Goal: Transaction & Acquisition: Purchase product/service

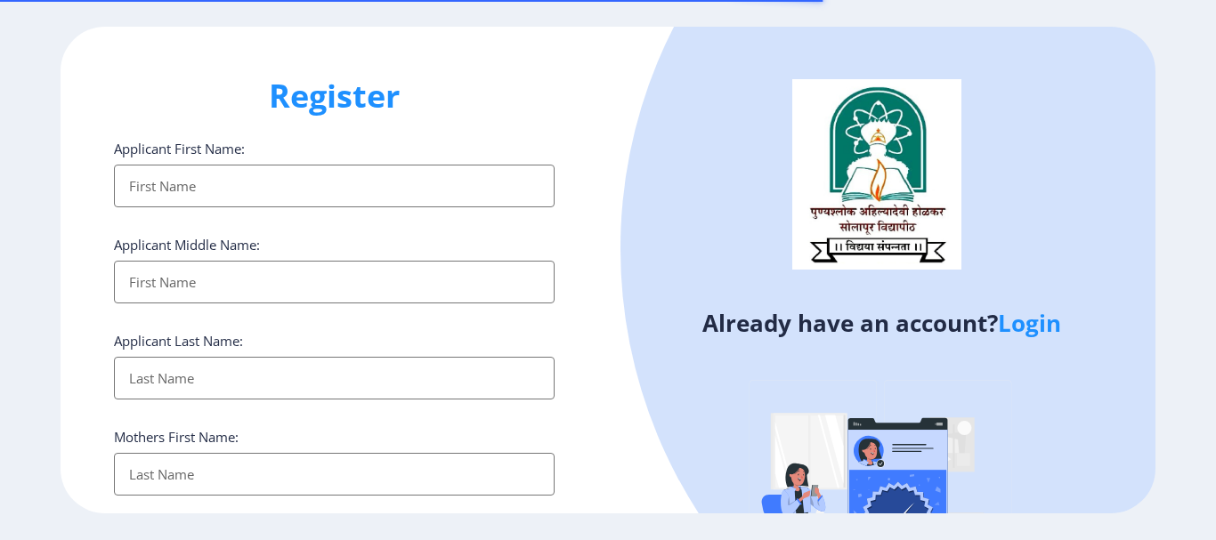
select select
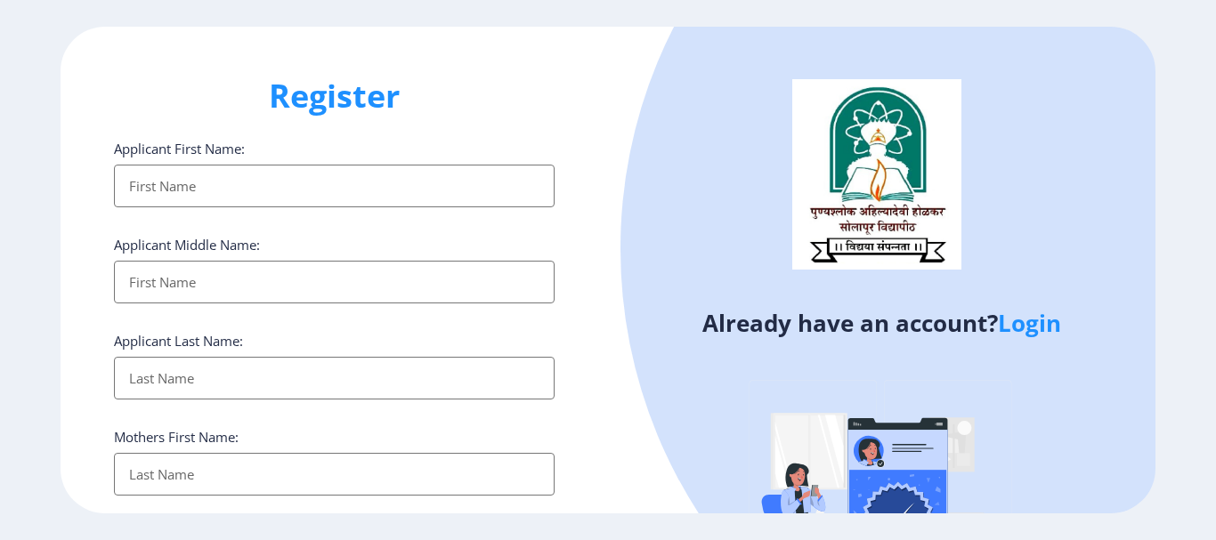
click at [1047, 328] on link "Login" at bounding box center [1029, 323] width 63 height 32
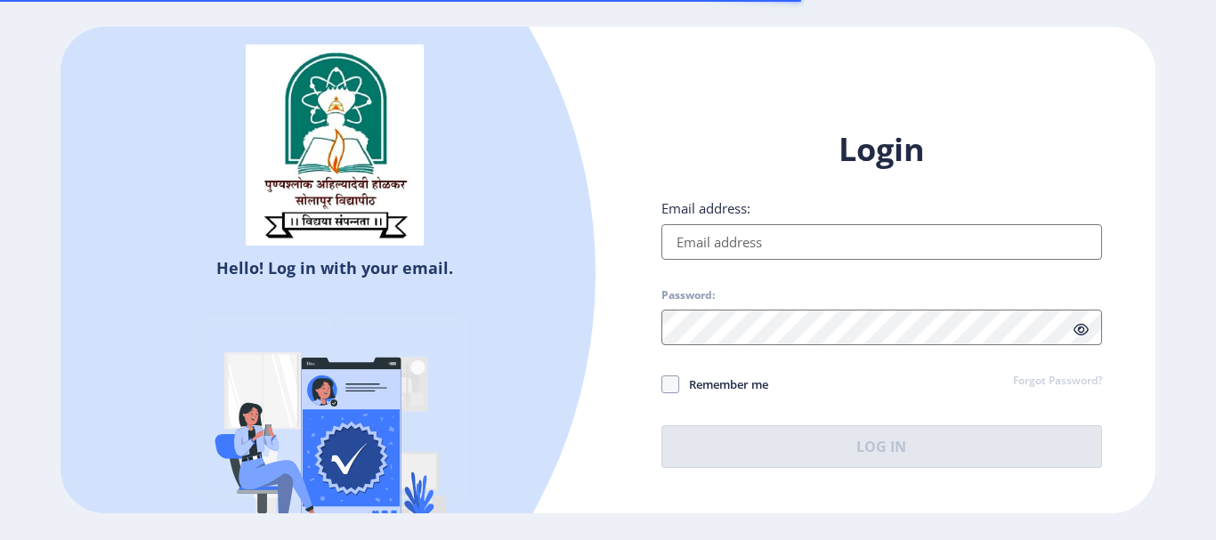
click at [705, 247] on input "Email address:" at bounding box center [881, 242] width 441 height 36
type input "[EMAIL_ADDRESS][DOMAIN_NAME]"
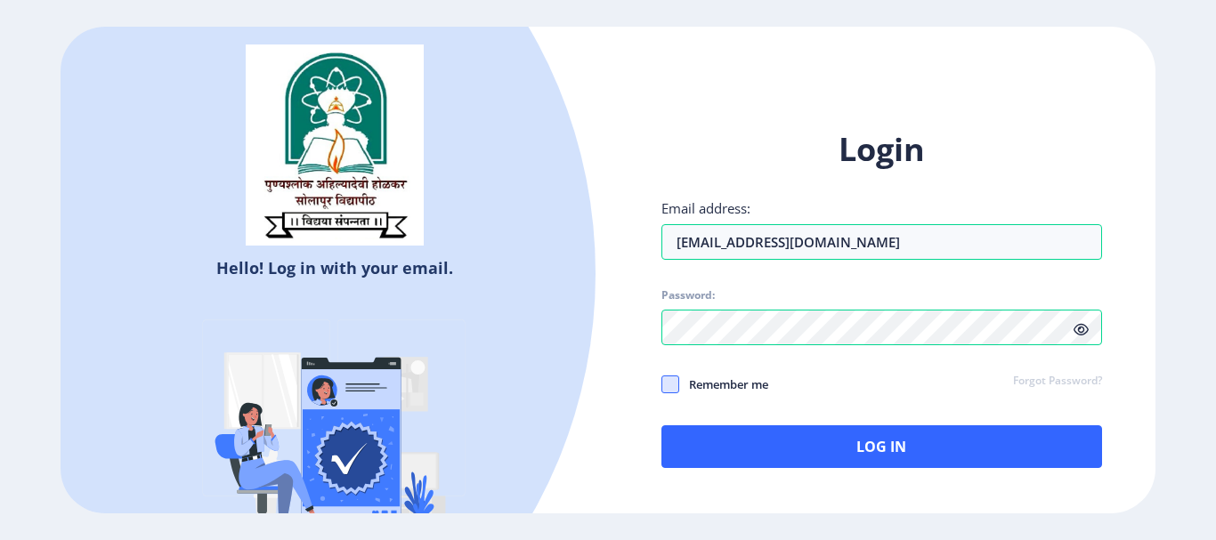
click at [673, 387] on span at bounding box center [670, 385] width 18 height 18
click at [662, 384] on input "Remember me" at bounding box center [661, 384] width 1 height 1
checkbox input "true"
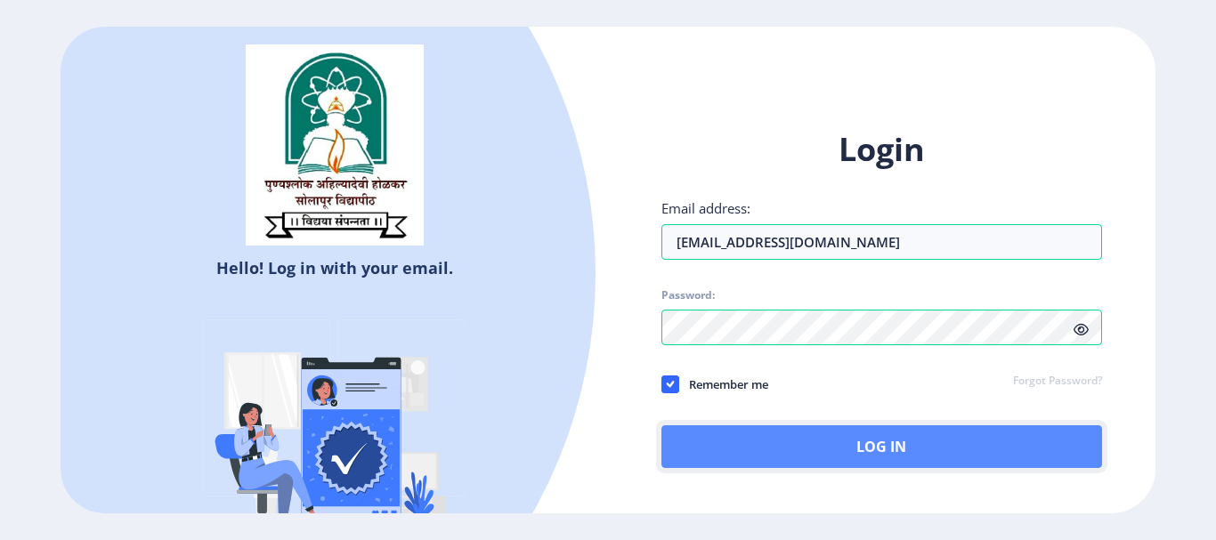
click at [829, 438] on button "Log In" at bounding box center [881, 446] width 441 height 43
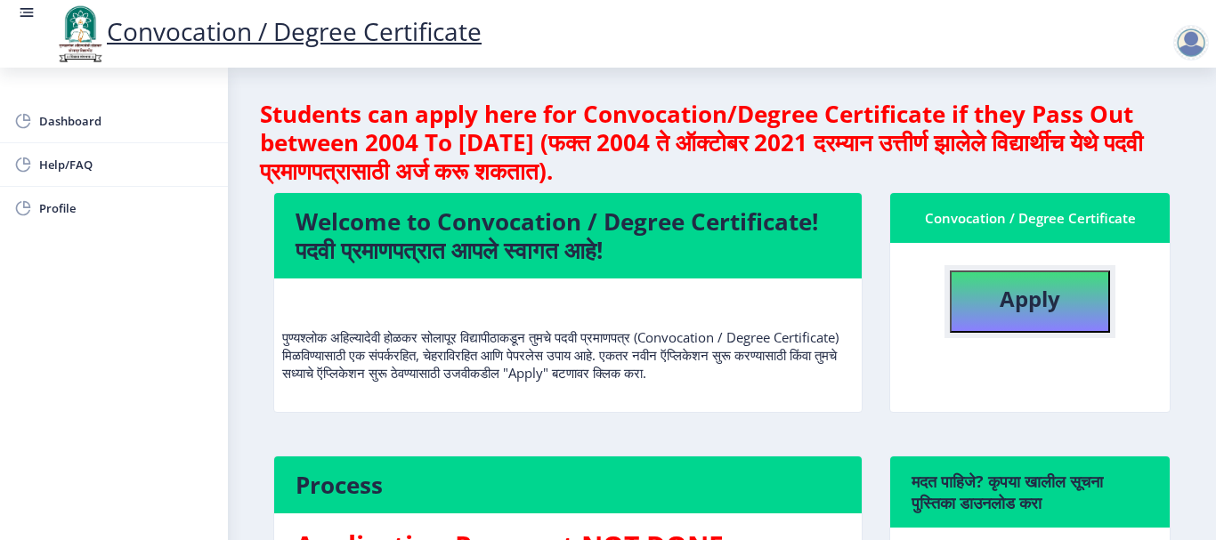
click at [993, 315] on button "Apply" at bounding box center [1030, 302] width 160 height 62
select select
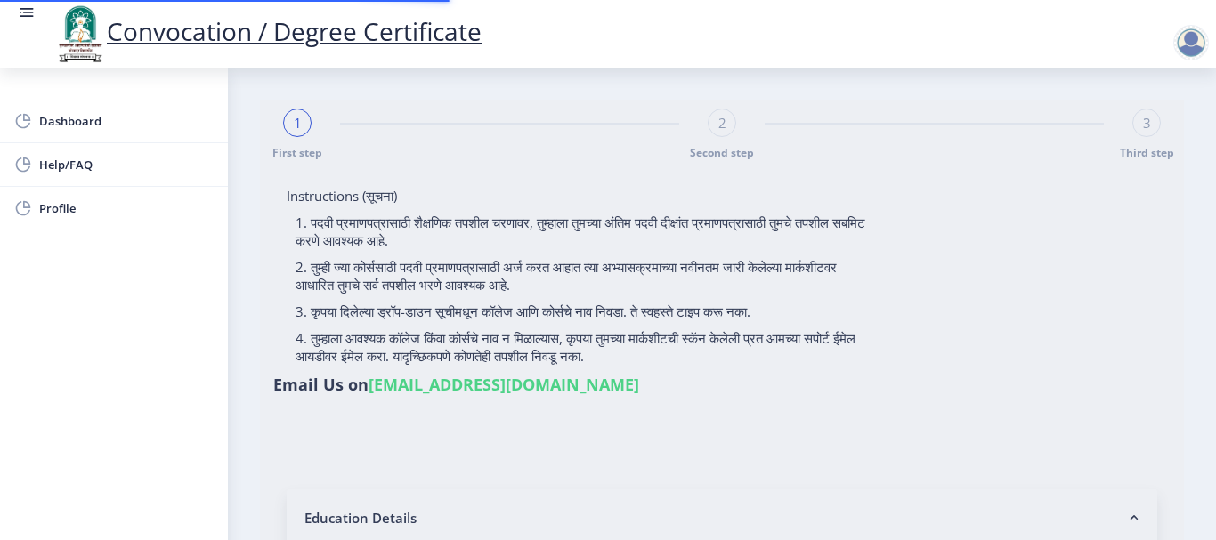
type input "[PERSON_NAME] [PERSON_NAME]"
type input "[PERSON_NAME]"
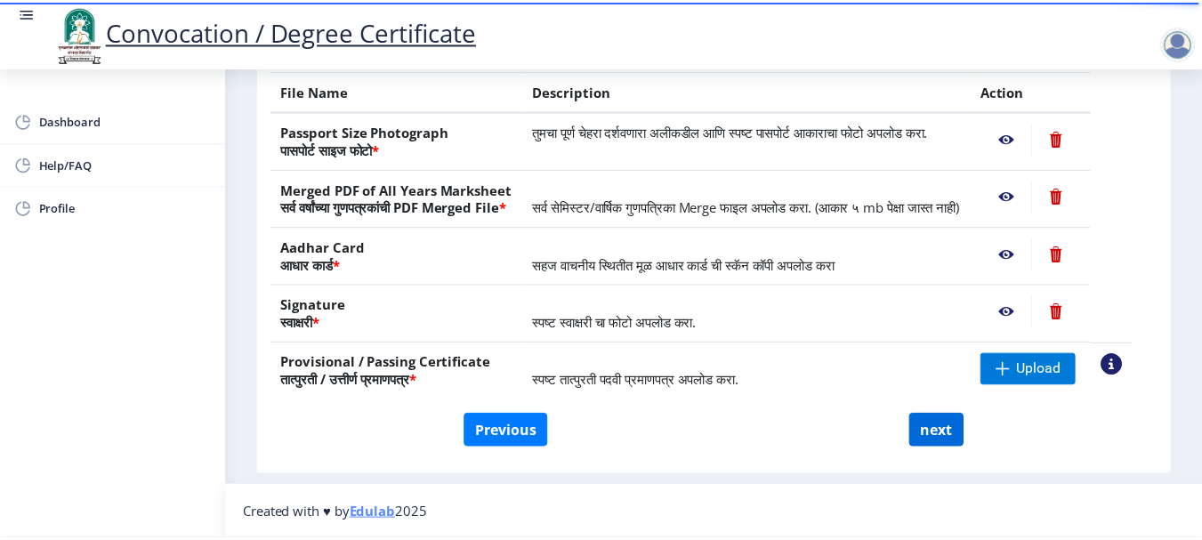
scroll to position [359, 0]
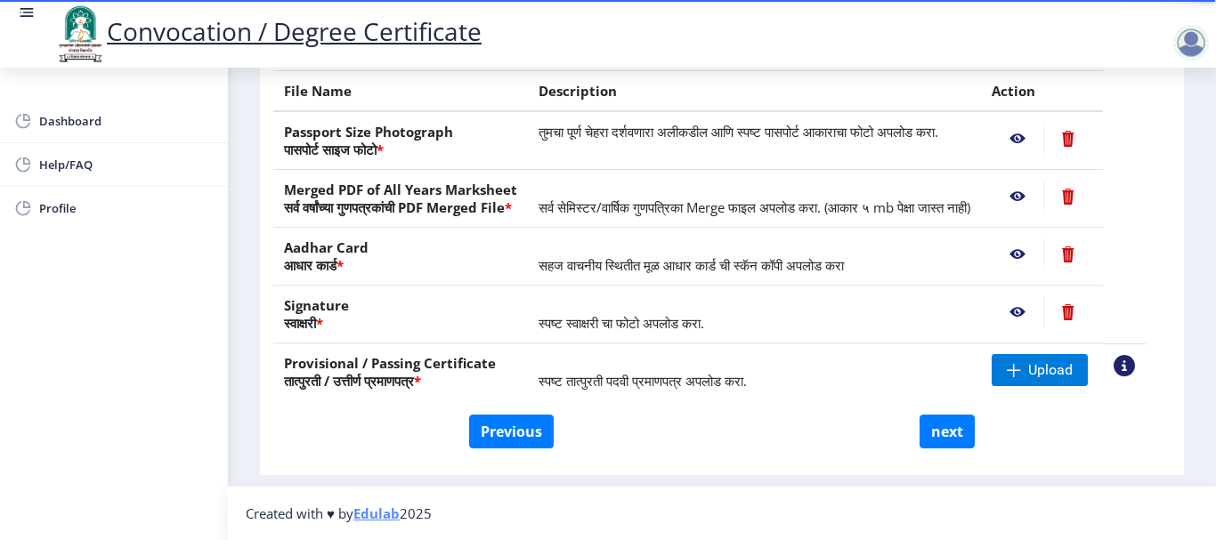
click at [1034, 312] on nb-action at bounding box center [1017, 312] width 52 height 32
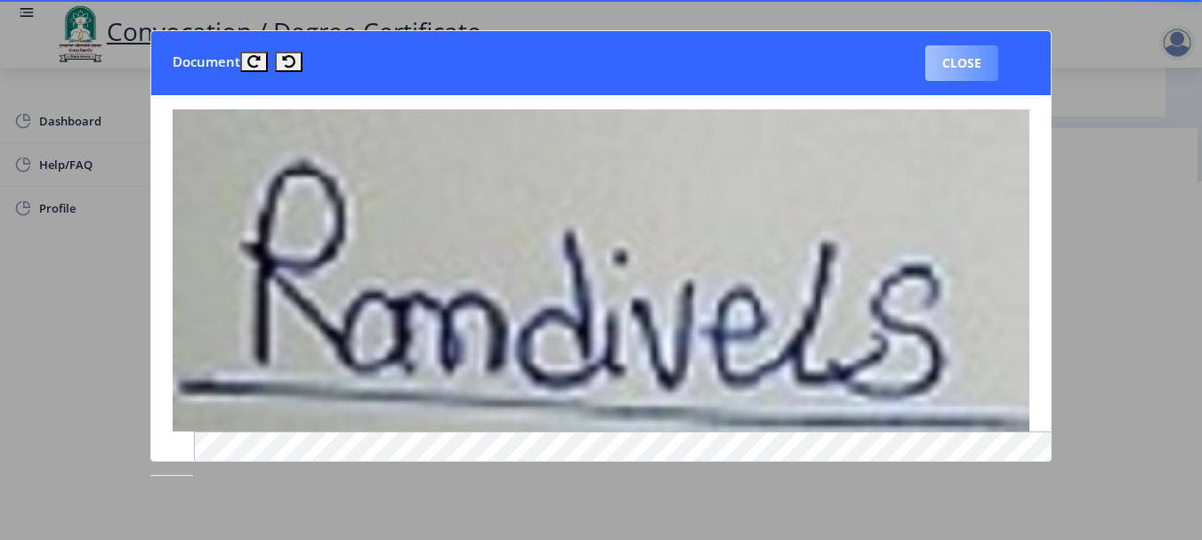
click at [968, 69] on button "Close" at bounding box center [962, 63] width 73 height 36
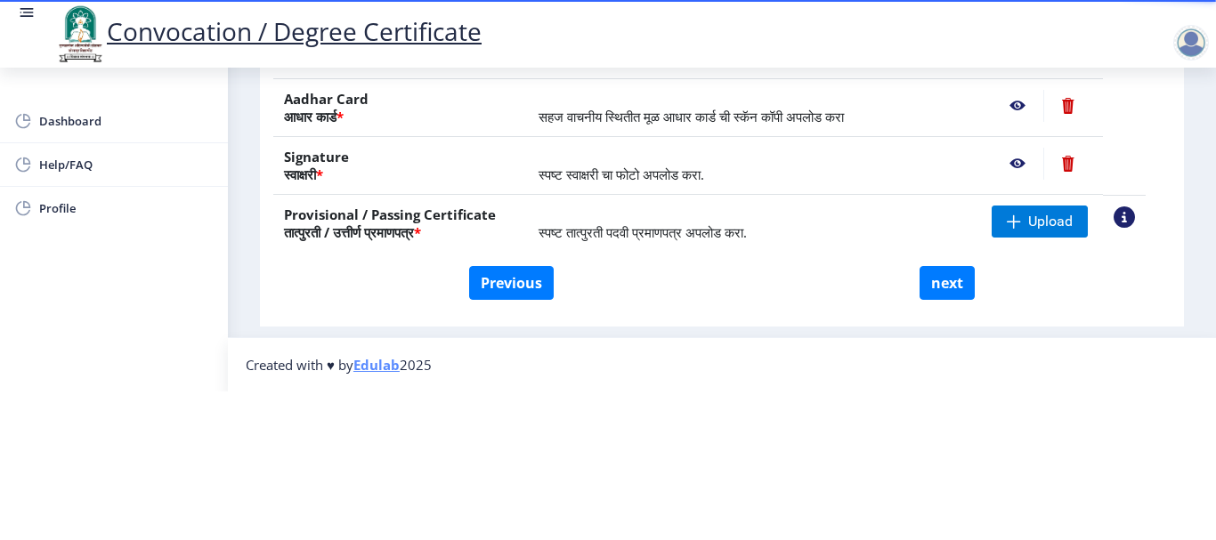
scroll to position [270, 0]
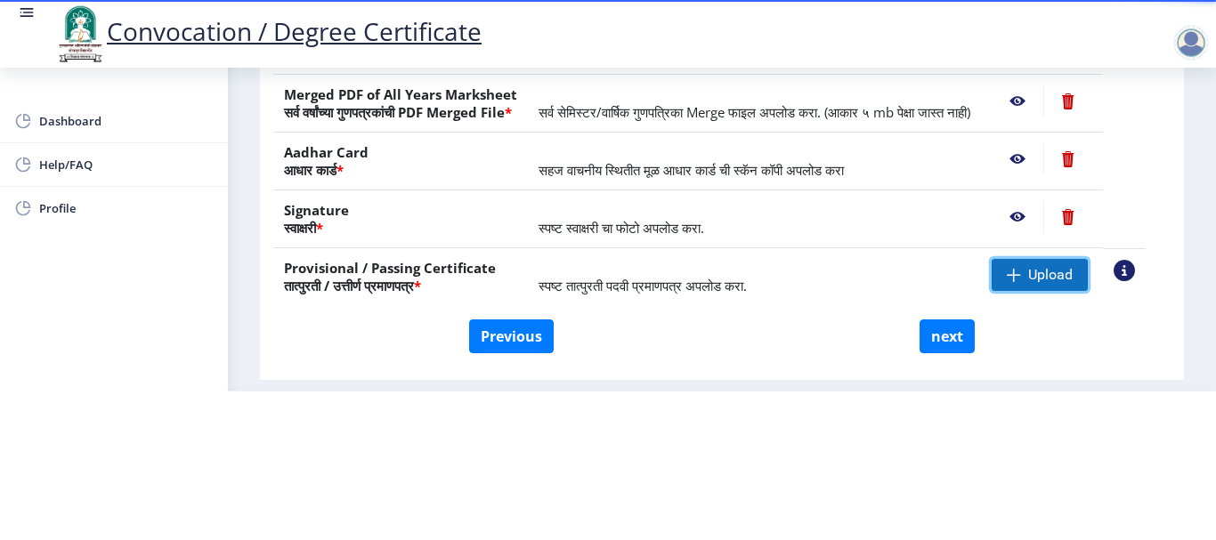
click at [1047, 275] on span "Upload" at bounding box center [1039, 275] width 96 height 32
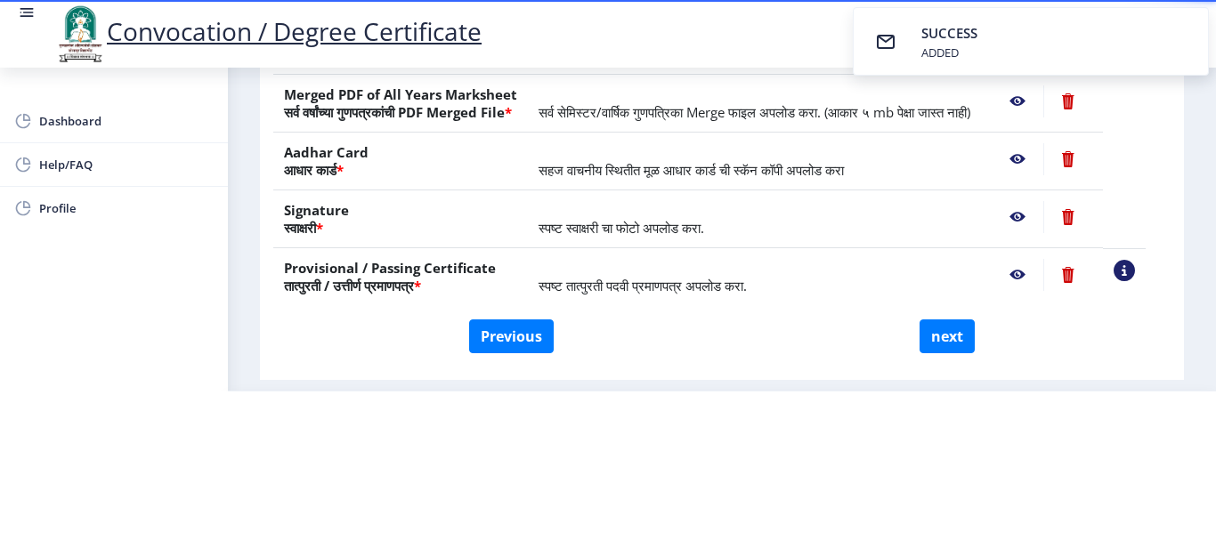
click at [1039, 274] on nb-action at bounding box center [1017, 275] width 52 height 32
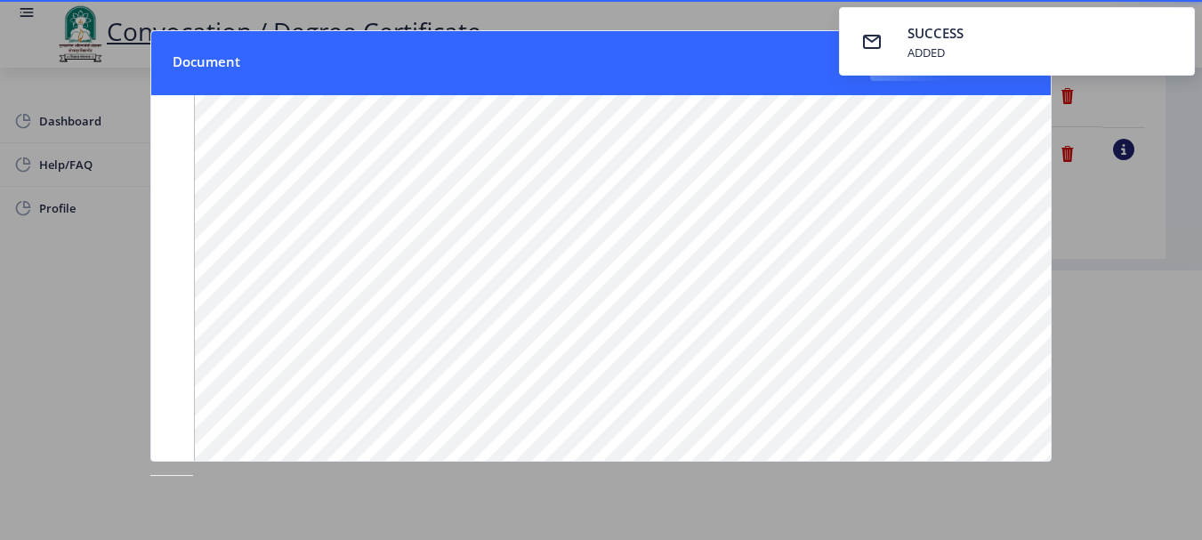
scroll to position [293, 0]
click at [1122, 337] on div at bounding box center [601, 270] width 1202 height 540
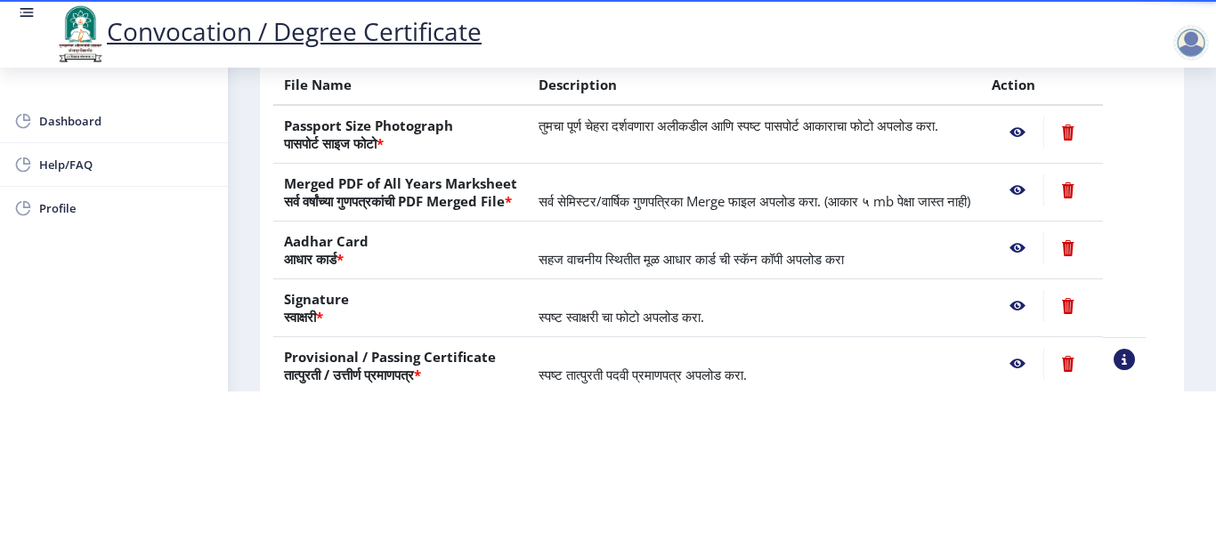
scroll to position [92, 0]
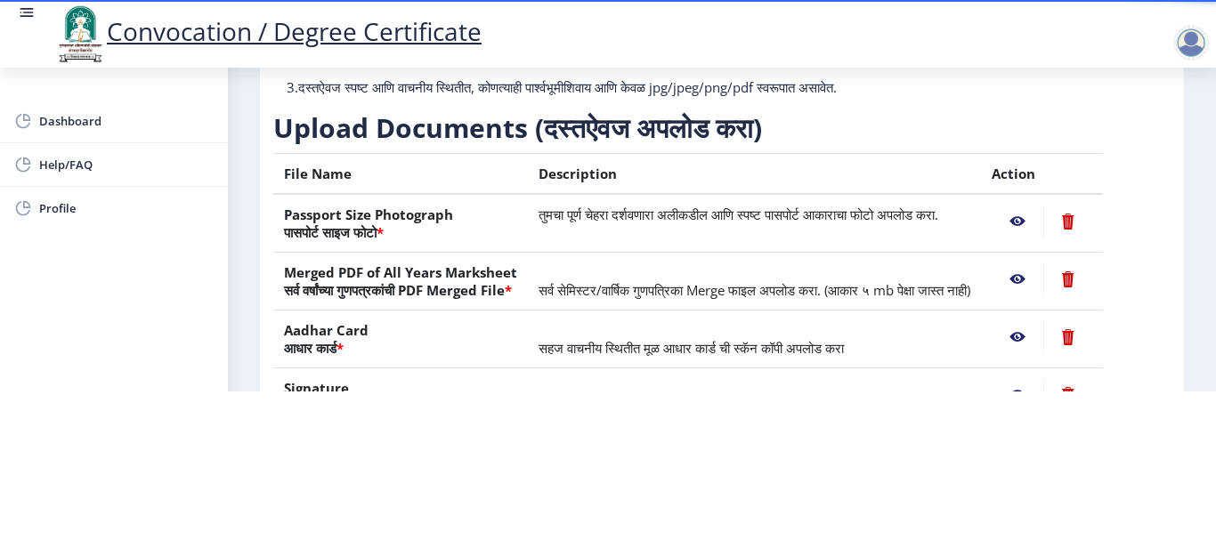
click at [1039, 206] on nb-action at bounding box center [1017, 222] width 52 height 32
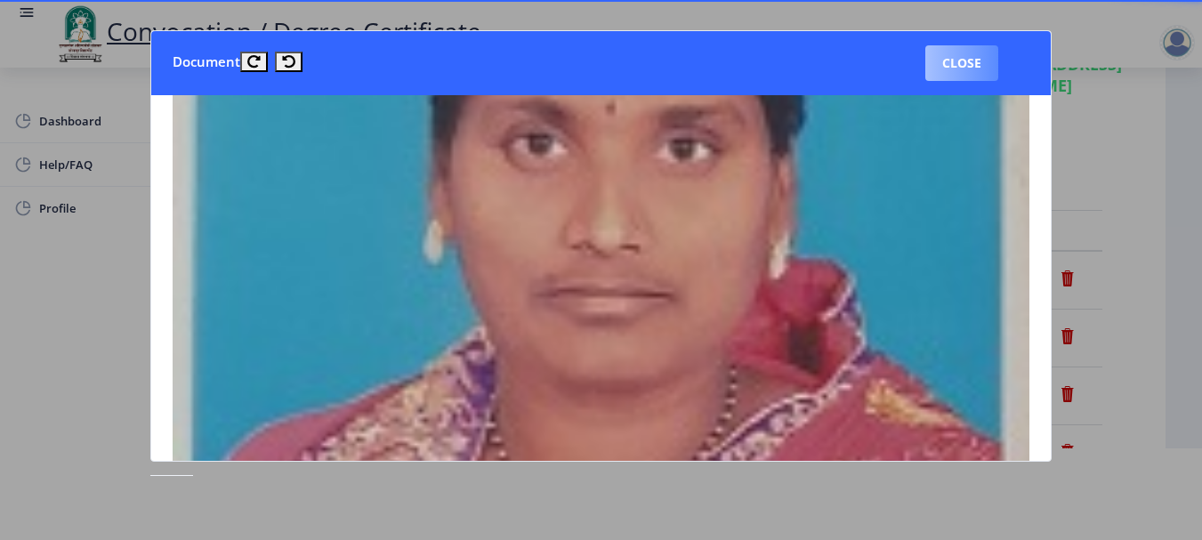
scroll to position [267, 0]
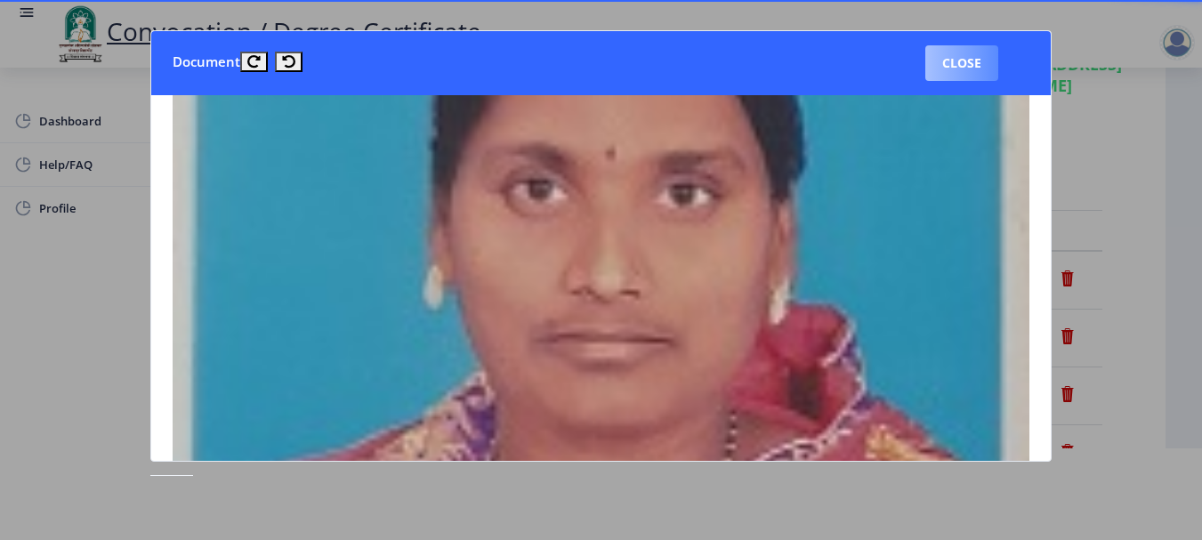
click at [959, 64] on button "Close" at bounding box center [962, 63] width 73 height 36
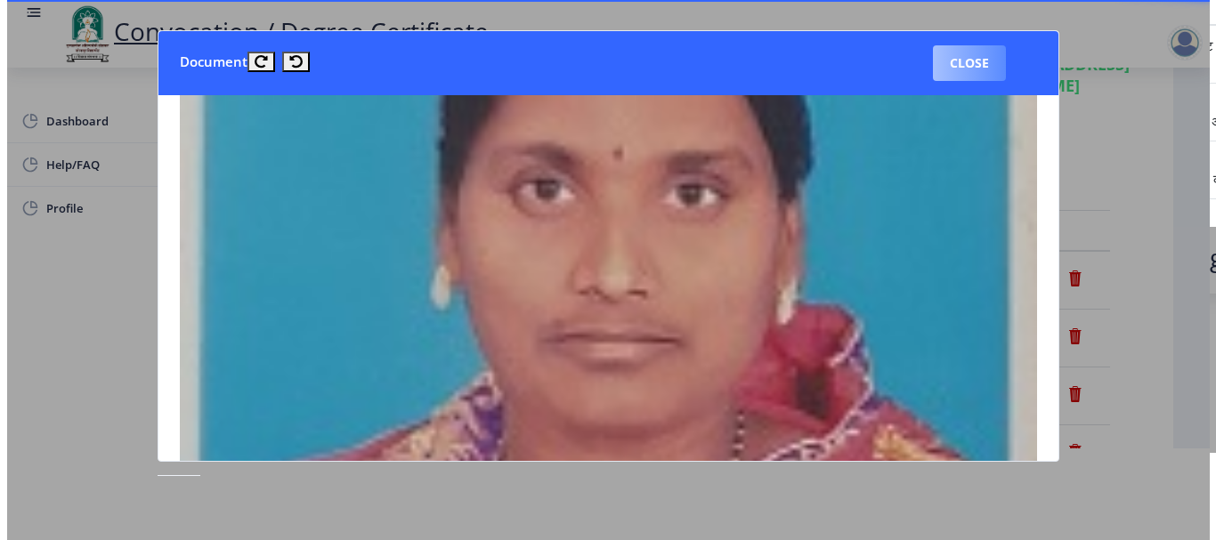
scroll to position [92, 0]
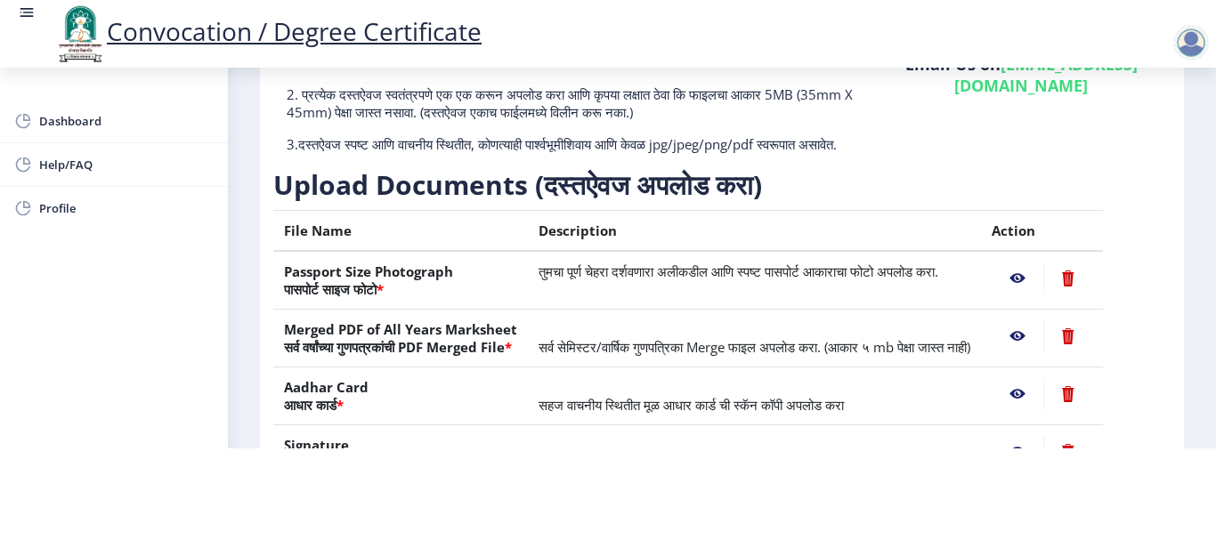
click at [1037, 352] on nb-action at bounding box center [1017, 336] width 52 height 32
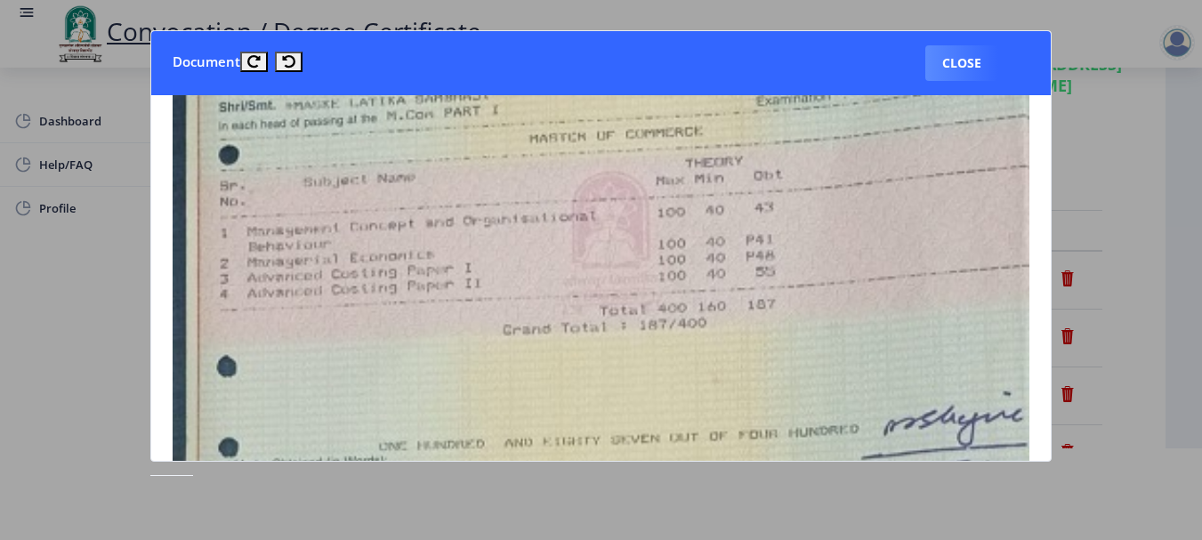
scroll to position [0, 0]
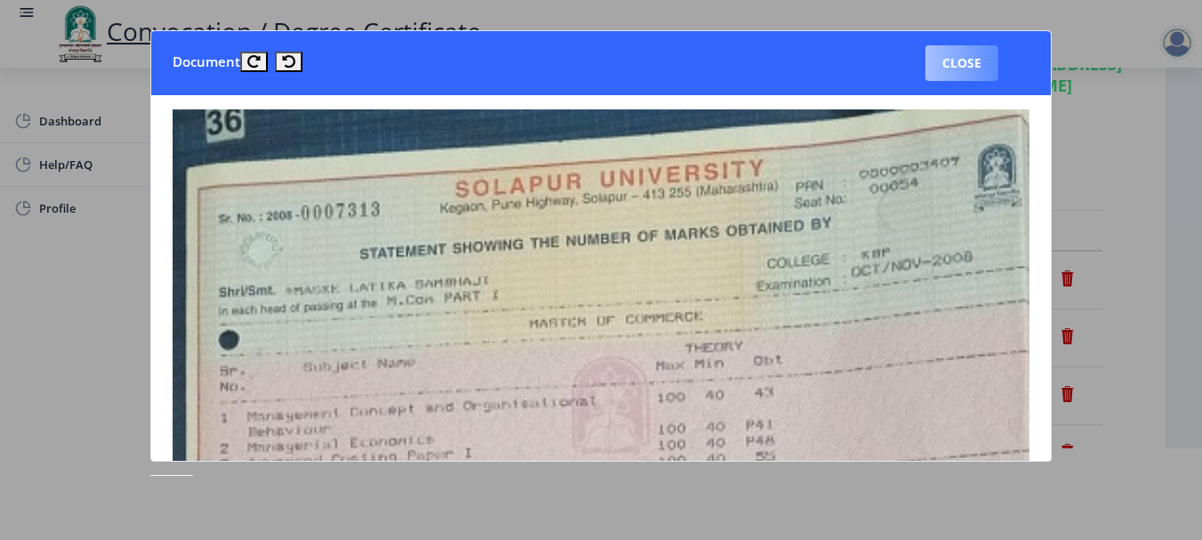
click at [966, 59] on button "Close" at bounding box center [962, 63] width 73 height 36
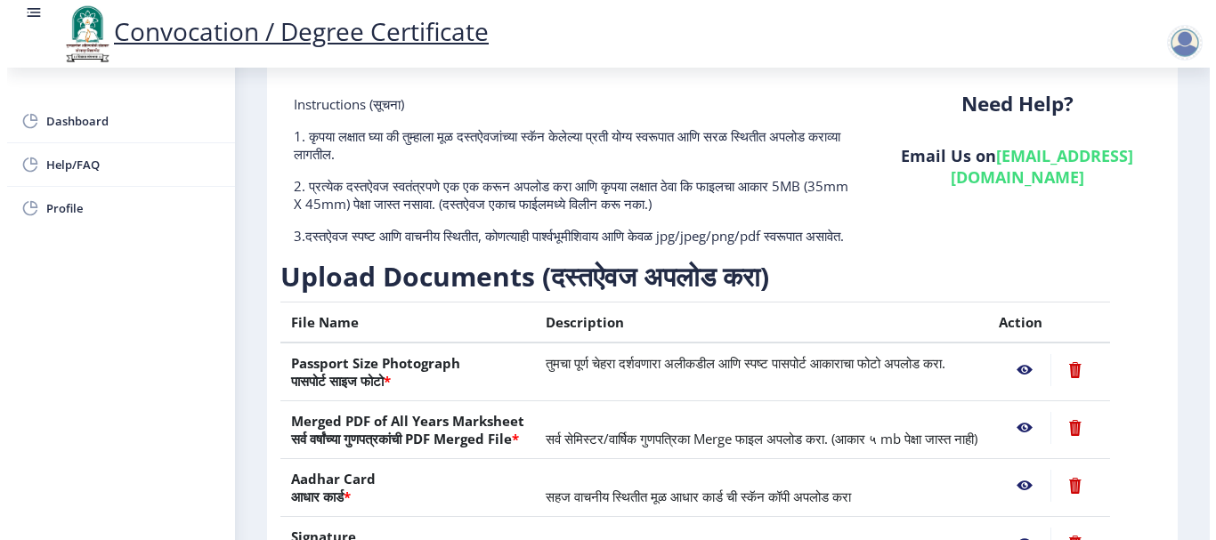
scroll to position [92, 0]
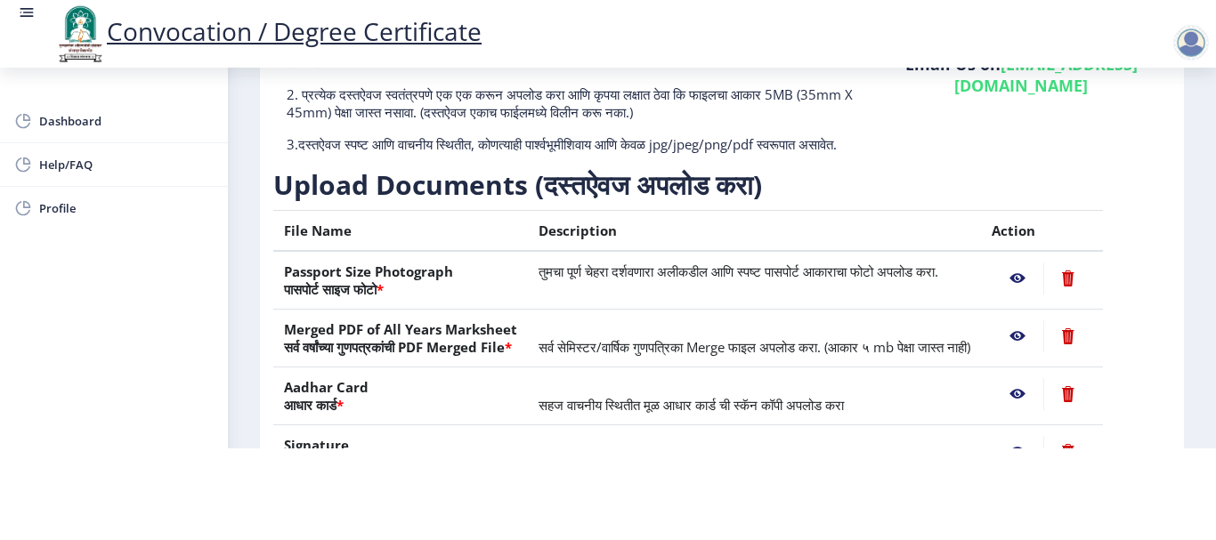
click at [1038, 410] on nb-action at bounding box center [1017, 394] width 52 height 32
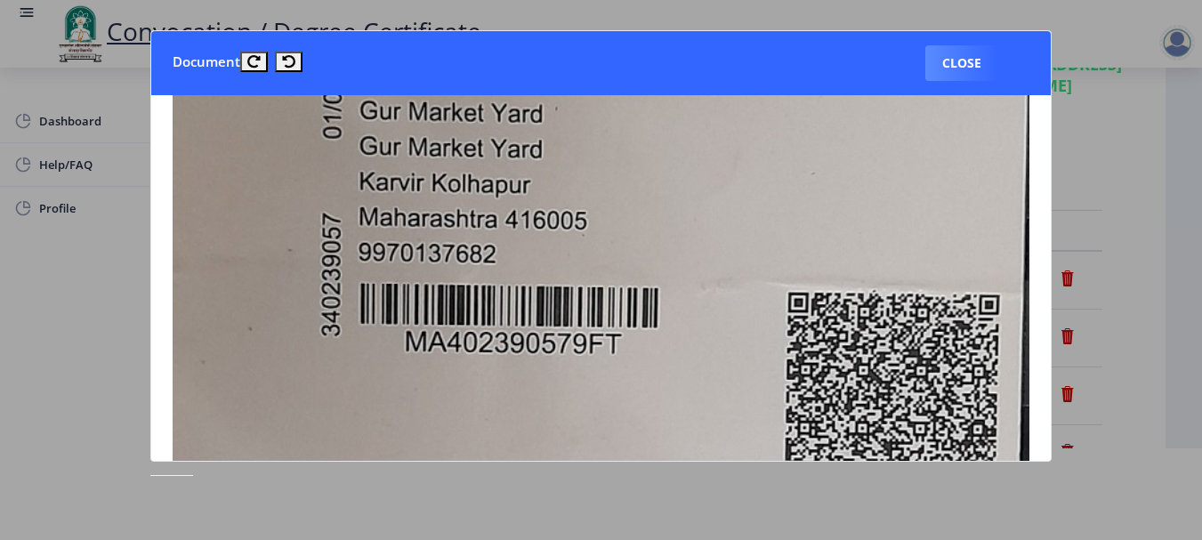
scroll to position [890, 0]
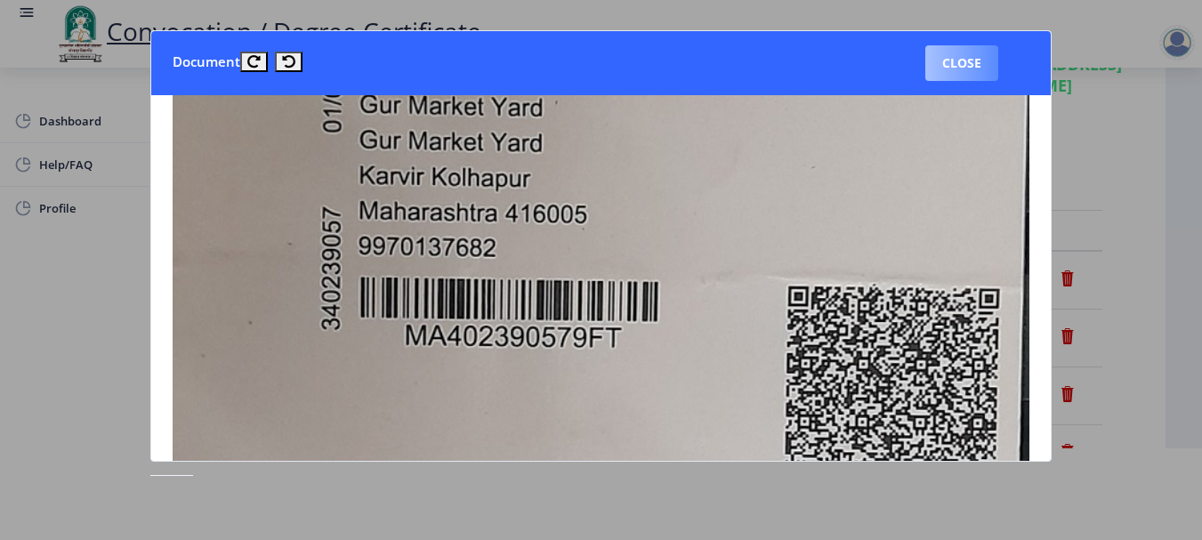
click at [979, 62] on button "Close" at bounding box center [962, 63] width 73 height 36
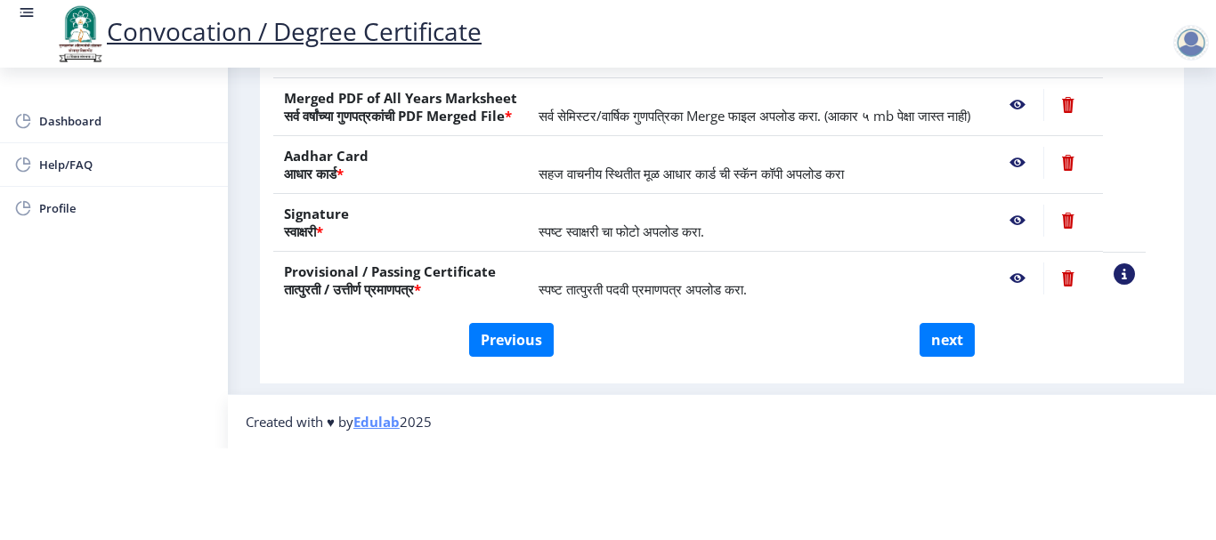
scroll to position [359, 0]
click at [940, 341] on button "next" at bounding box center [946, 340] width 55 height 34
select select
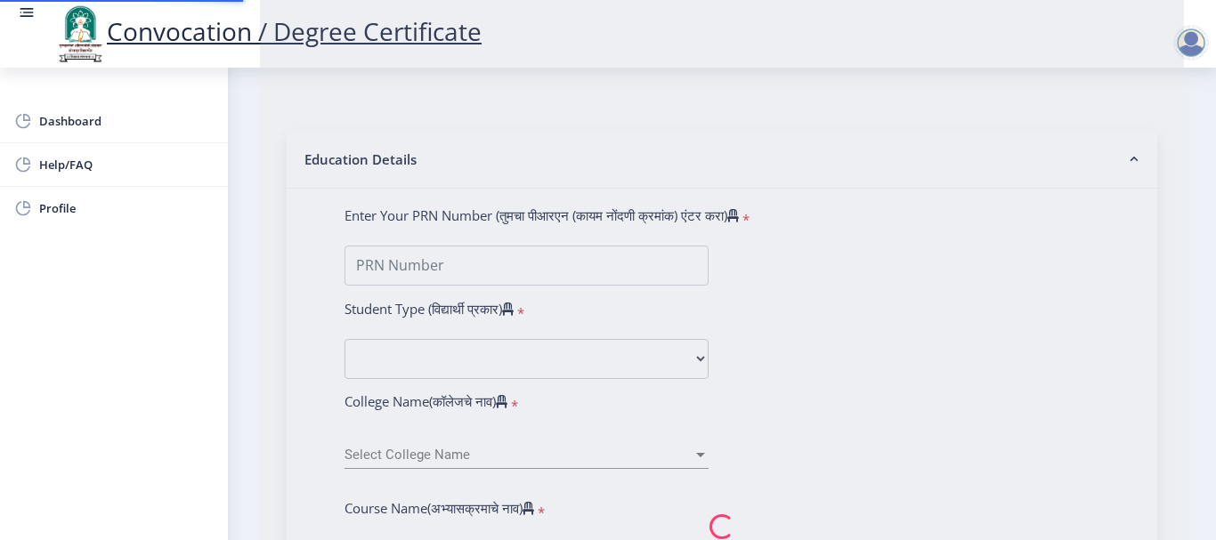
scroll to position [0, 0]
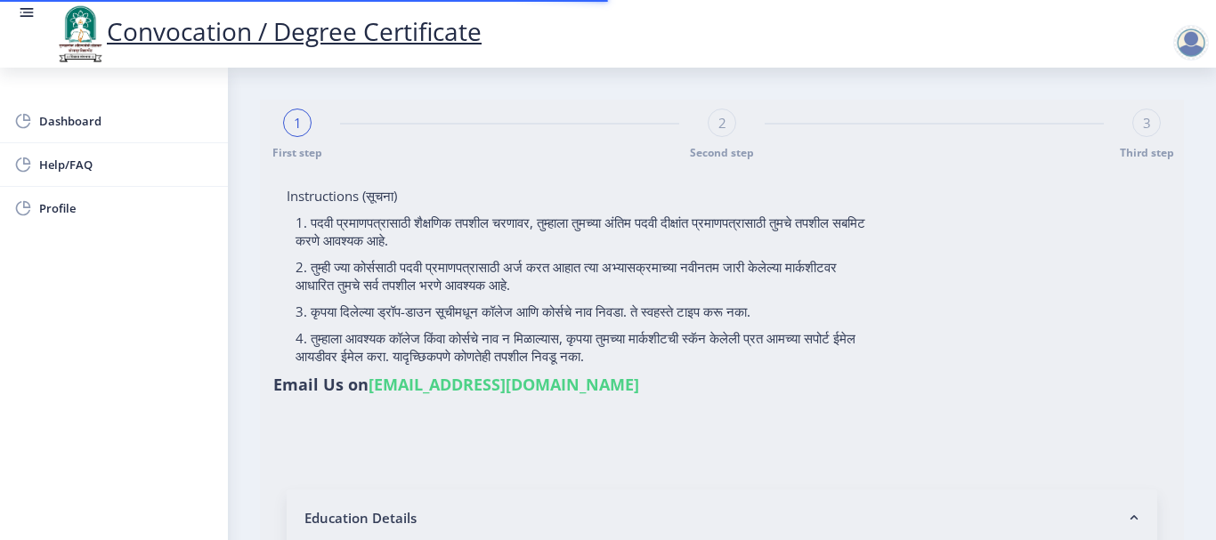
select select
type input "[PERSON_NAME] [PERSON_NAME]"
type input "[PERSON_NAME]"
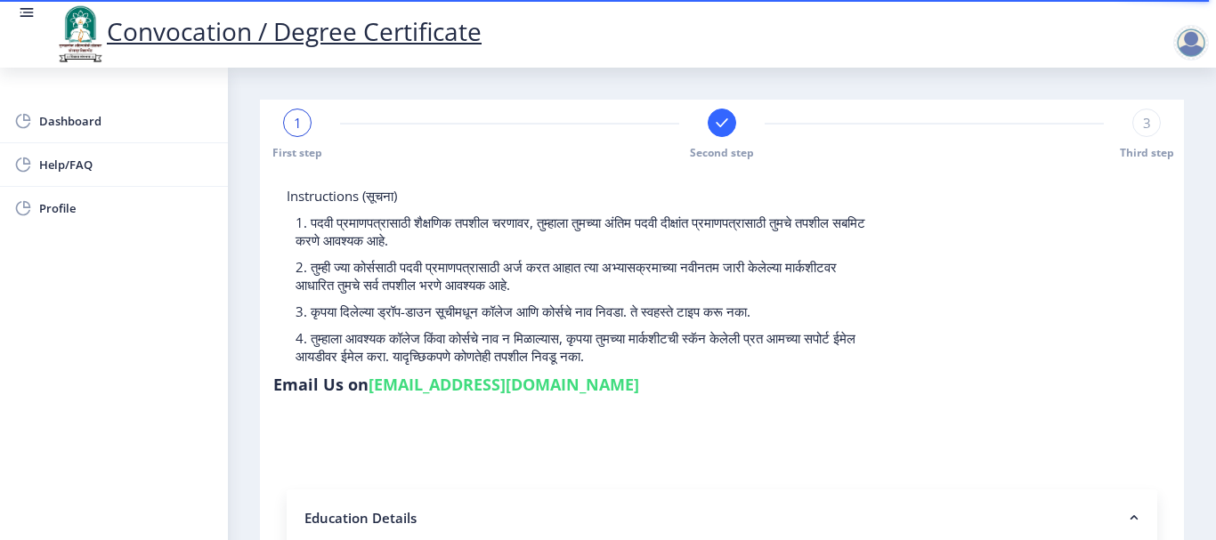
select select
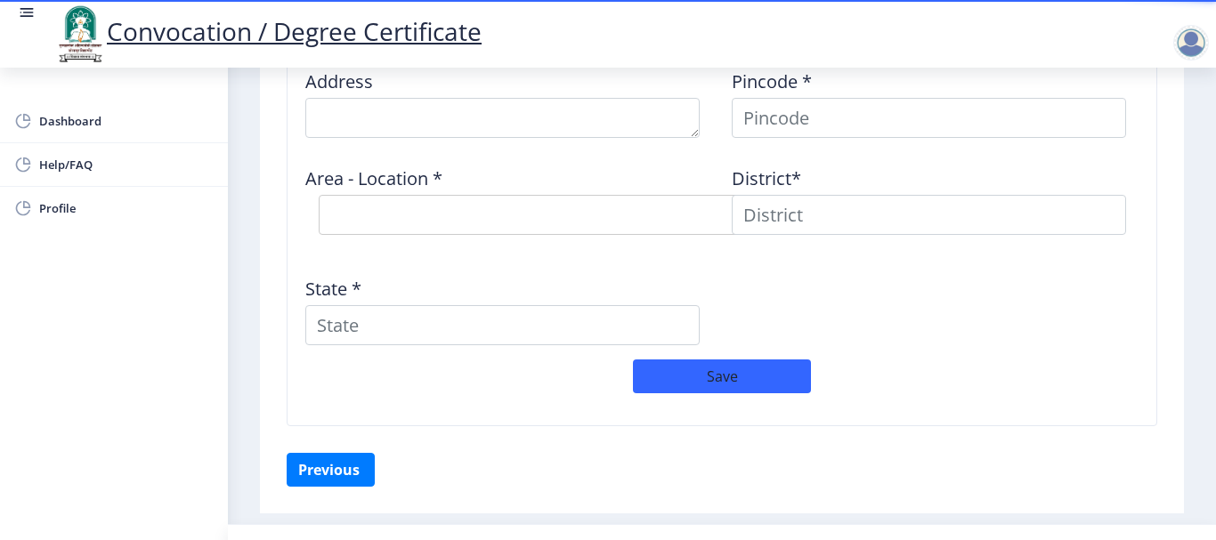
scroll to position [1424, 0]
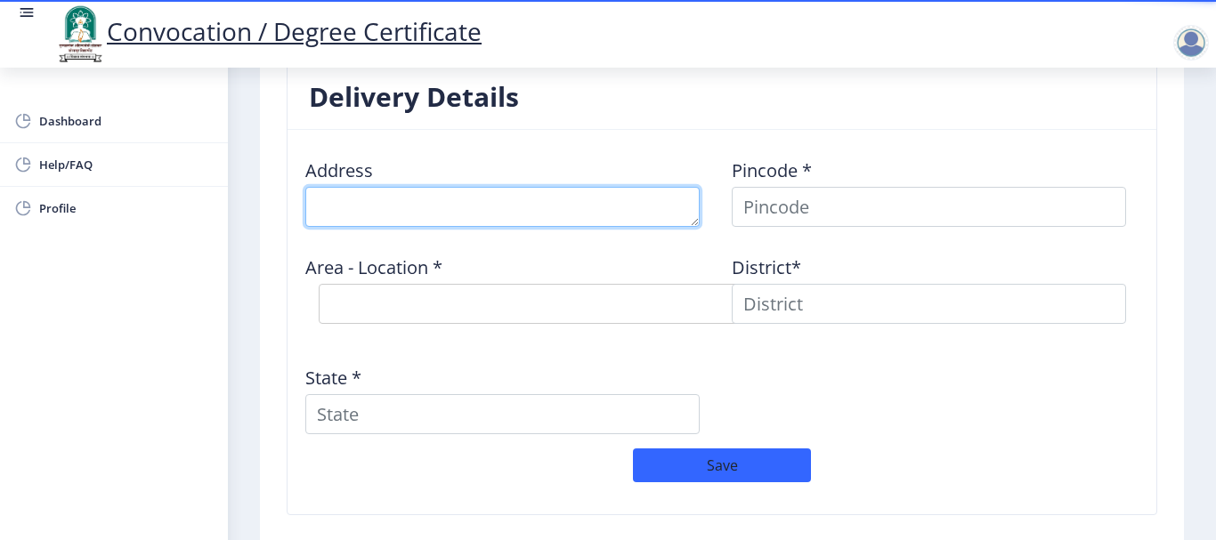
click at [370, 208] on textarea at bounding box center [502, 207] width 394 height 40
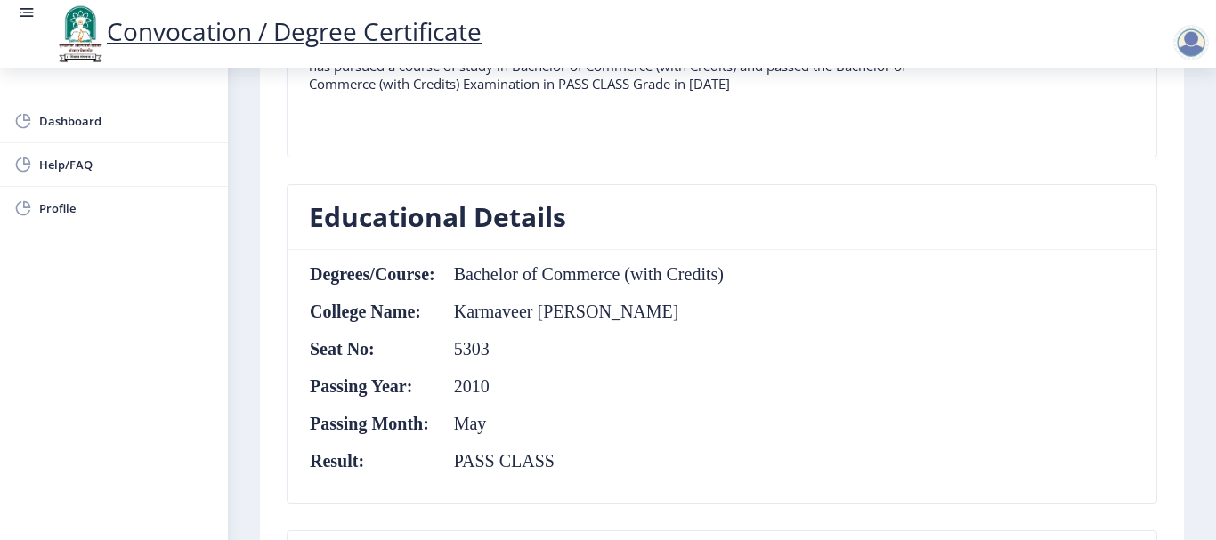
scroll to position [712, 0]
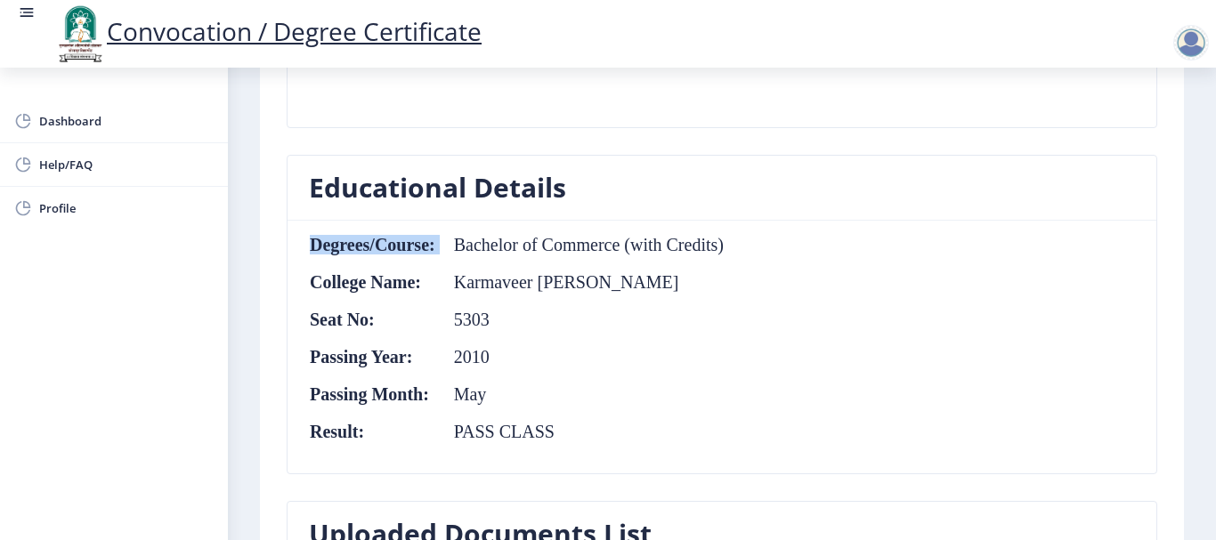
drag, startPoint x: 451, startPoint y: 245, endPoint x: 742, endPoint y: 261, distance: 291.5
click at [724, 261] on table "Degrees/Course: Bachelor of Commerce (with Credits) College Name: [PERSON_NAME]…" at bounding box center [517, 347] width 416 height 224
copy th "Degrees/Course:"
click at [805, 337] on nb-card-body "Degrees/Course: Bachelor of Commerce (with Credits) College Name: [PERSON_NAME]…" at bounding box center [721, 347] width 869 height 253
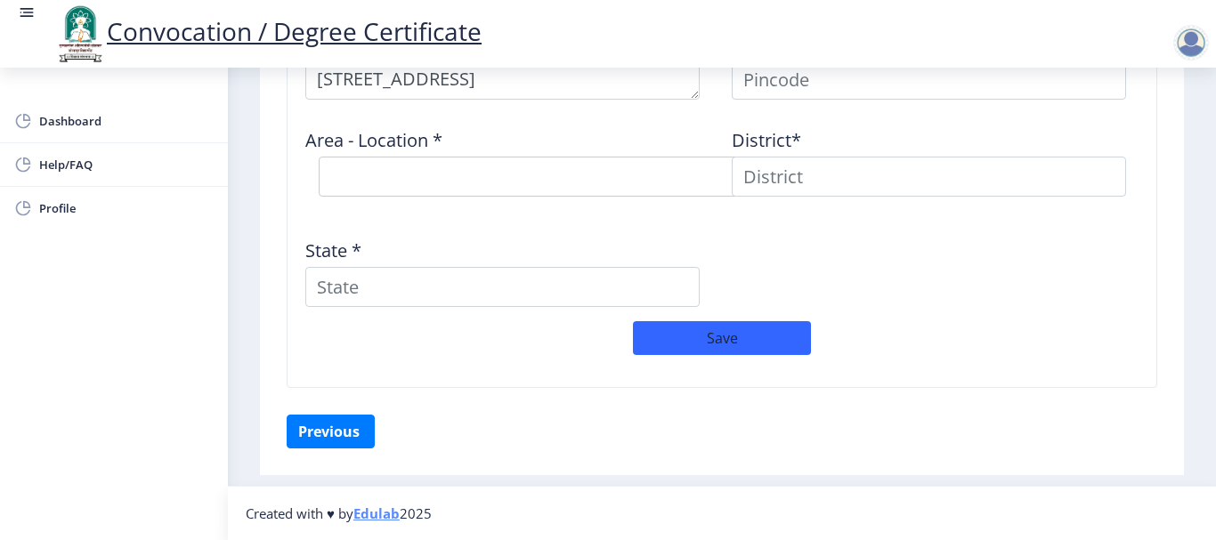
scroll to position [1373, 0]
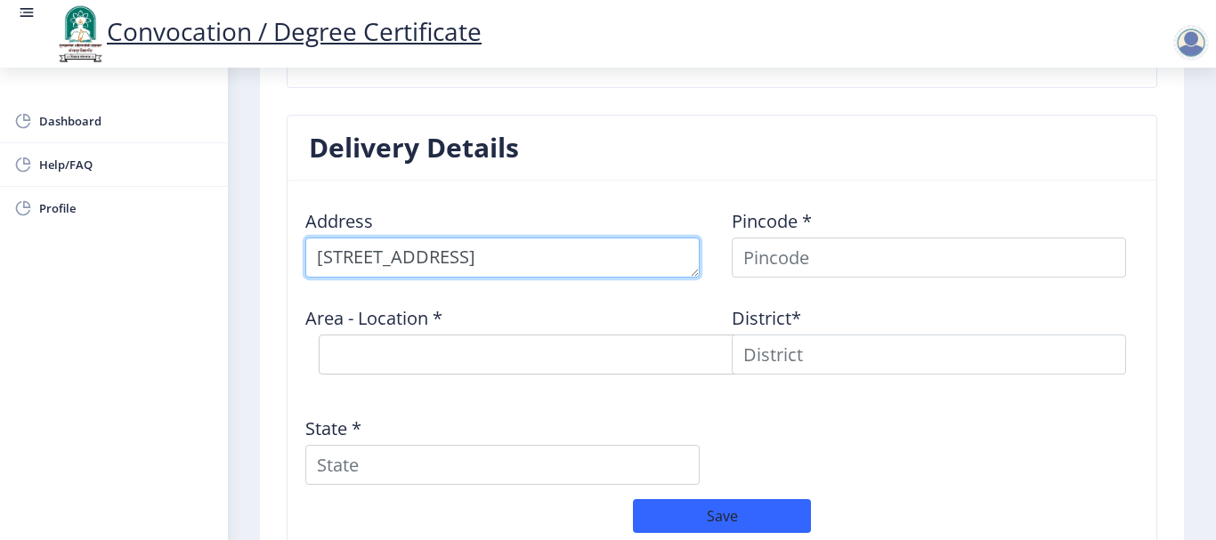
click at [575, 256] on textarea at bounding box center [502, 258] width 394 height 40
type textarea "[STREET_ADDRESS][PERSON_NAME][PERSON_NAME]"
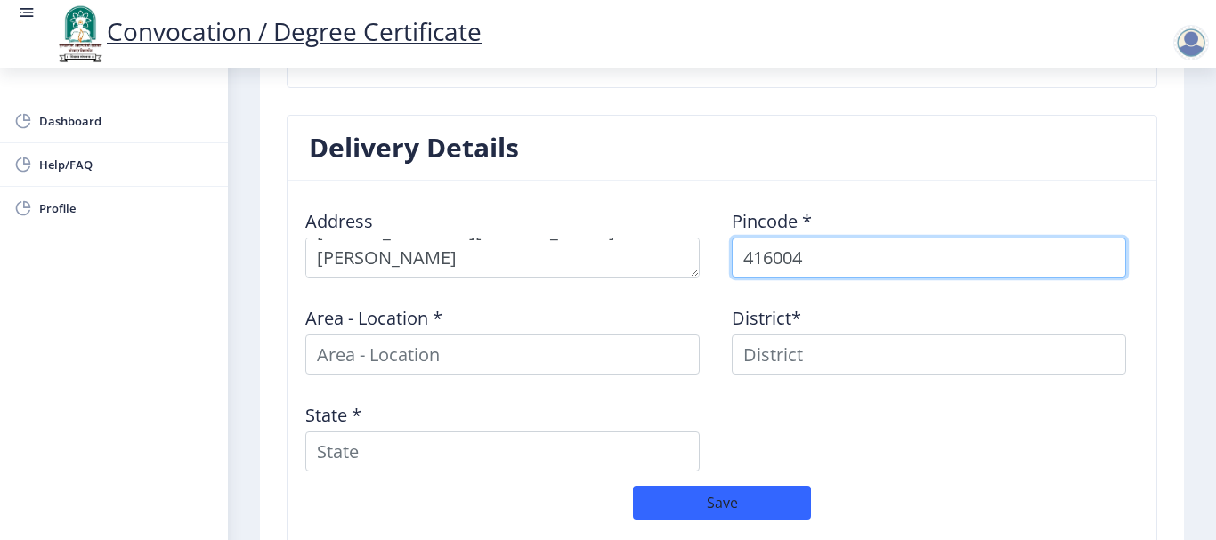
type input "416004"
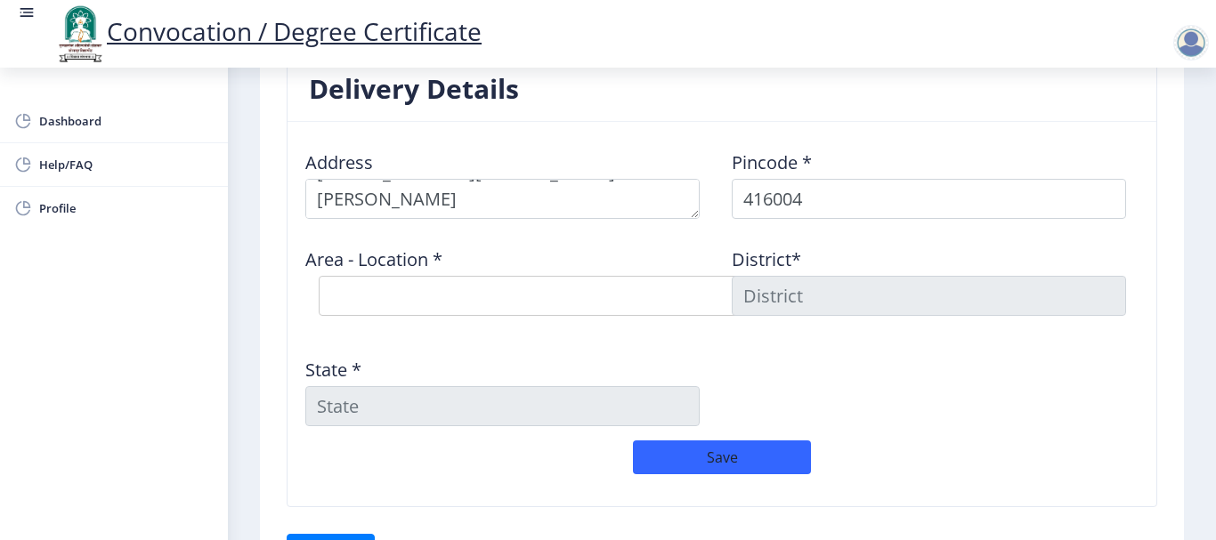
scroll to position [1462, 0]
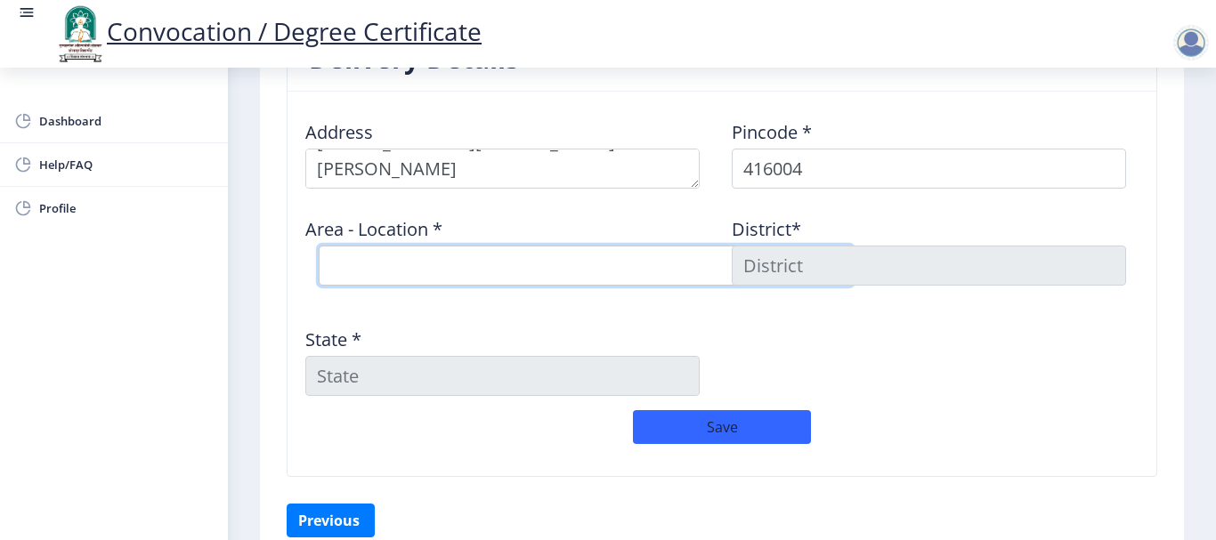
click at [476, 256] on select "Select Area Location [GEOGRAPHIC_DATA] S.O Ujalaiwadi B.O" at bounding box center [586, 266] width 534 height 40
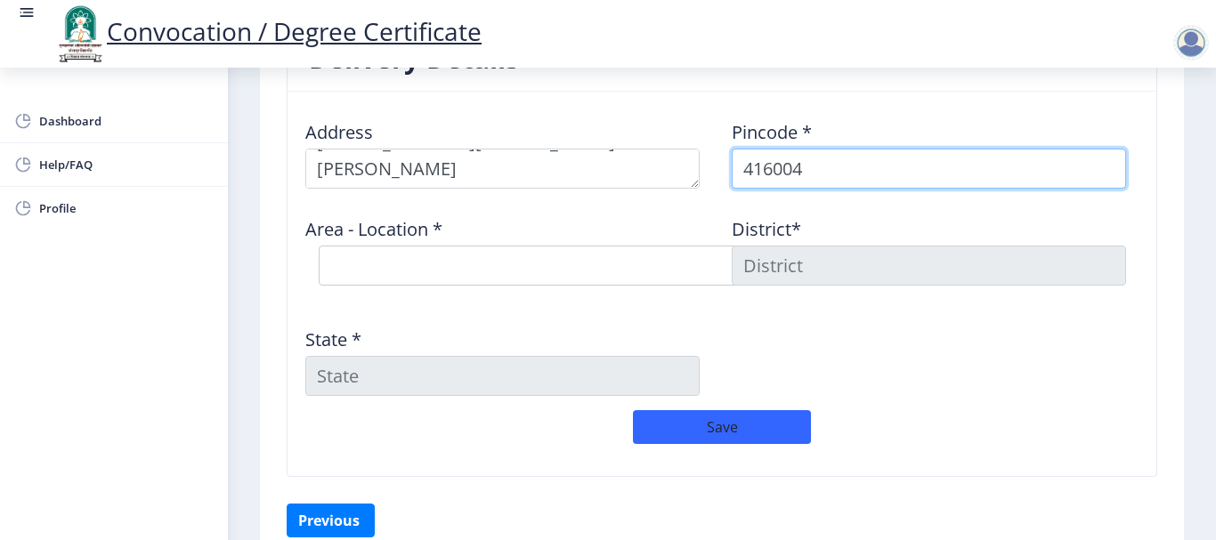
click at [824, 167] on input "416004" at bounding box center [929, 169] width 394 height 40
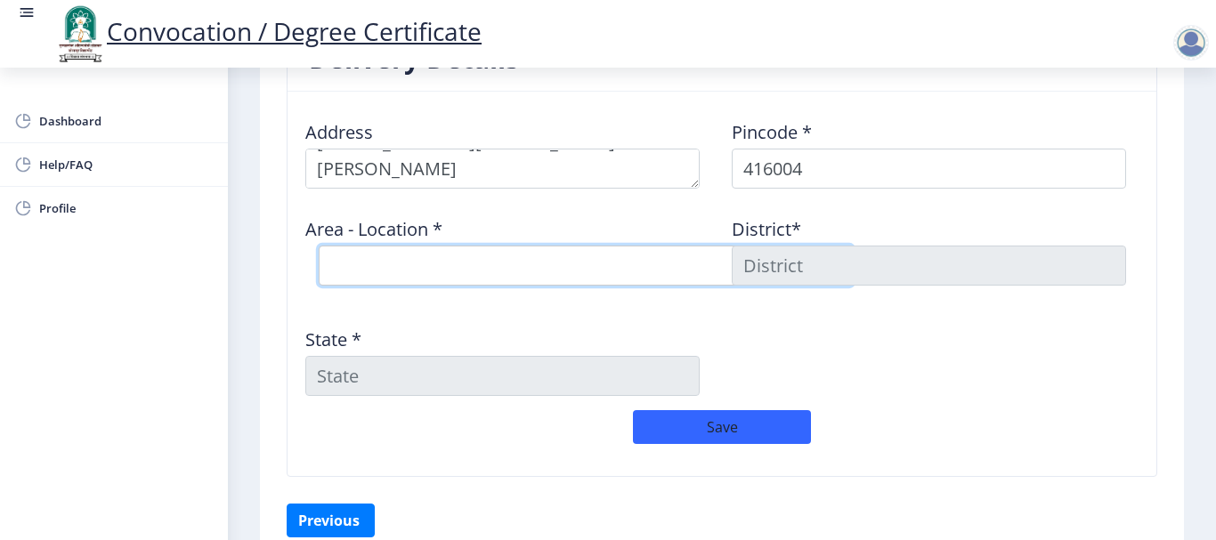
click at [566, 269] on select "Select Area Location [GEOGRAPHIC_DATA] S.O Ujalaiwadi B.O" at bounding box center [586, 266] width 534 height 40
select select "1: Object"
click at [319, 246] on select "Select Area Location [GEOGRAPHIC_DATA] S.O Ujalaiwadi B.O" at bounding box center [586, 266] width 534 height 40
type input "[GEOGRAPHIC_DATA]"
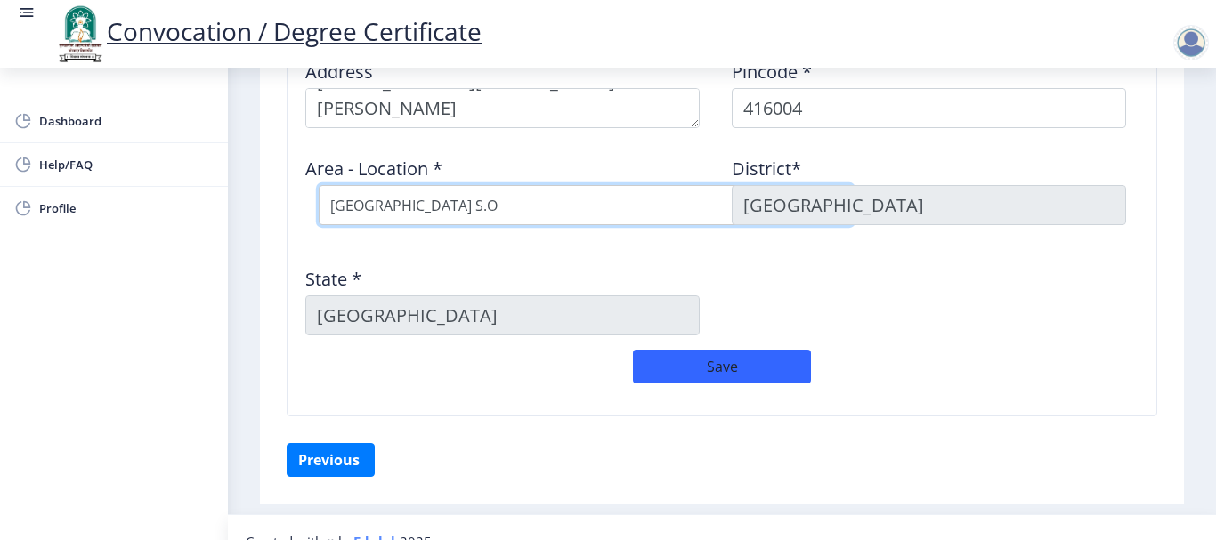
scroll to position [1551, 0]
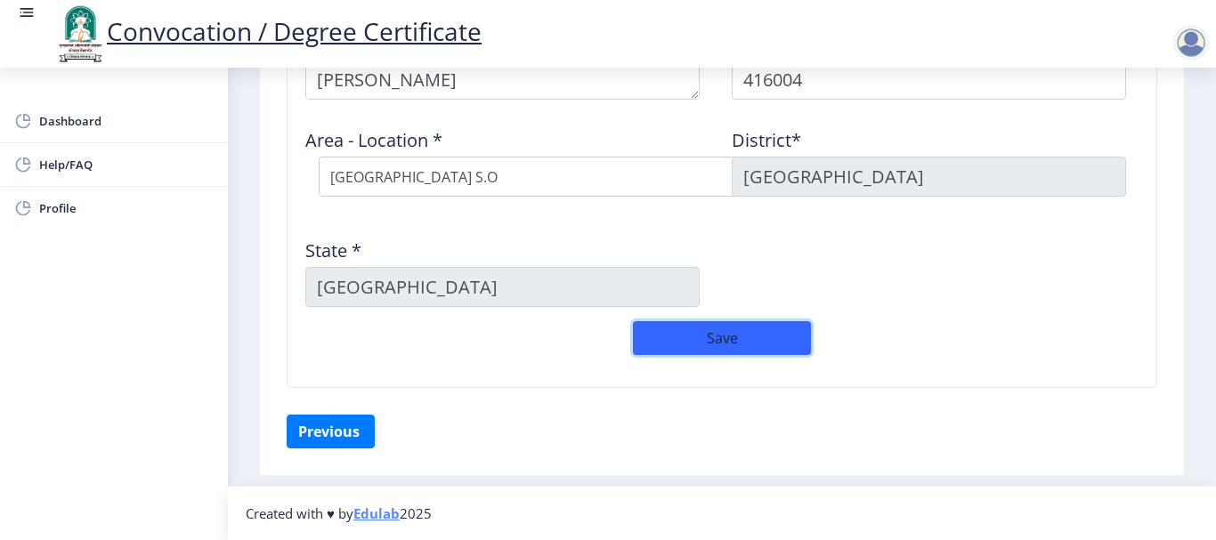
click at [720, 340] on button "Save" at bounding box center [722, 338] width 178 height 34
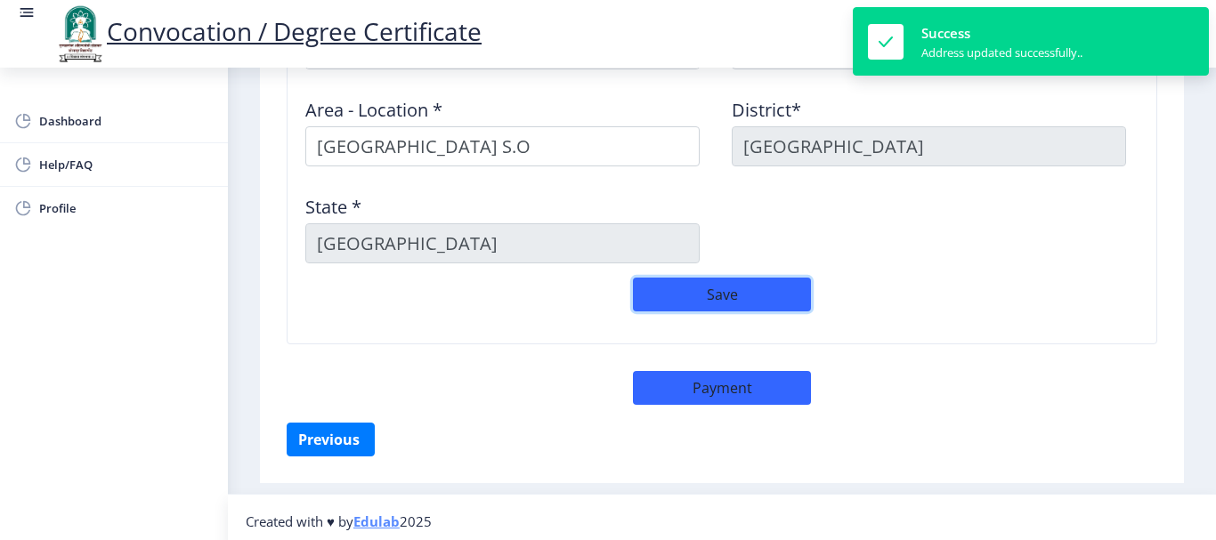
scroll to position [1589, 0]
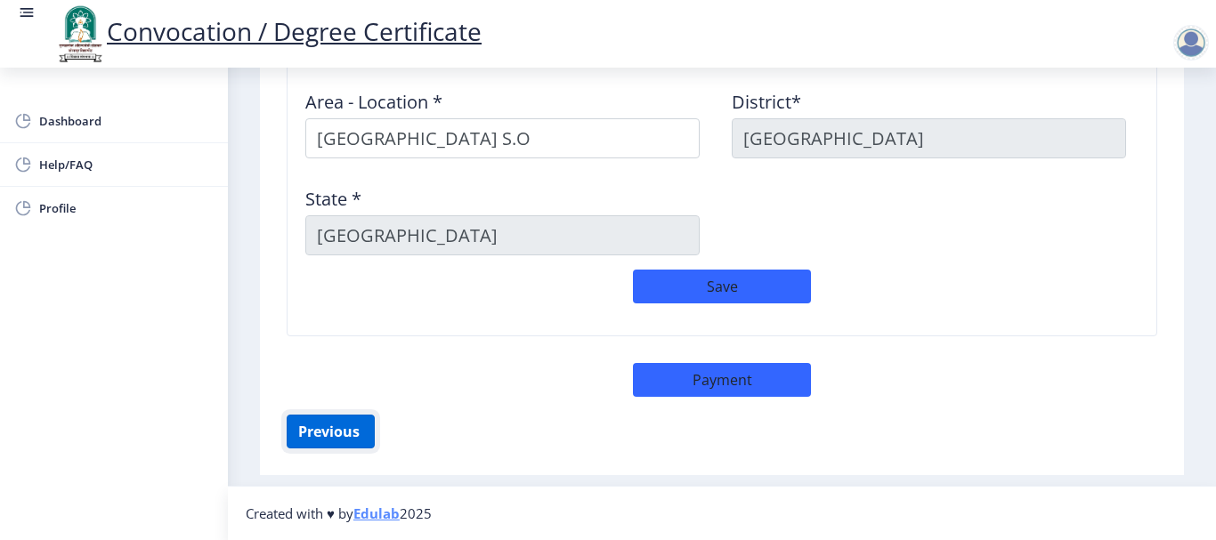
click at [354, 429] on button "Previous ‍" at bounding box center [331, 432] width 88 height 34
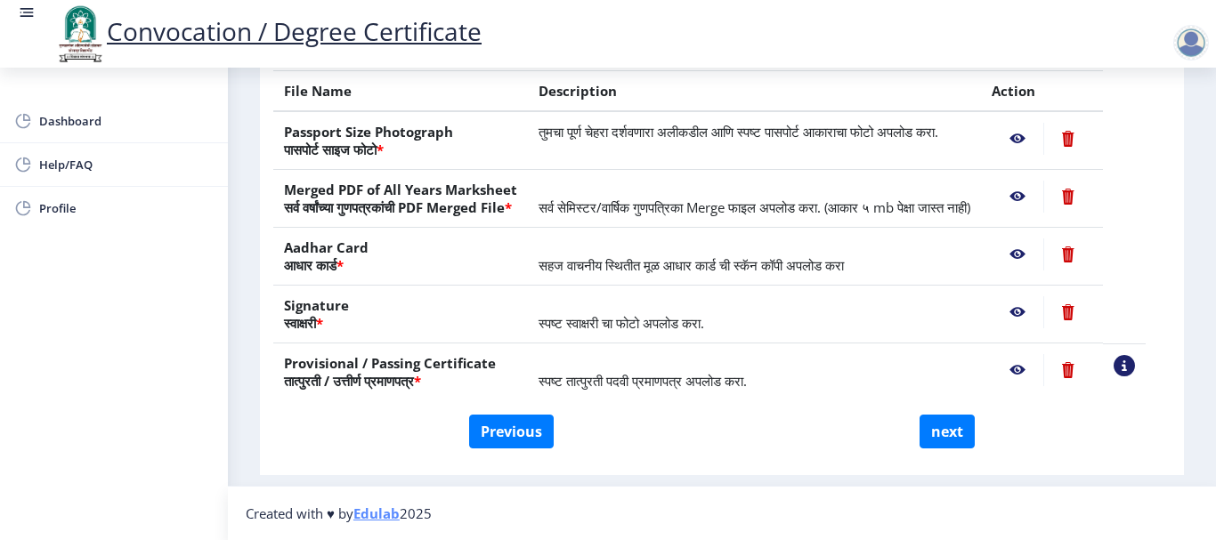
scroll to position [359, 0]
click at [944, 436] on button "next" at bounding box center [946, 432] width 55 height 34
select select
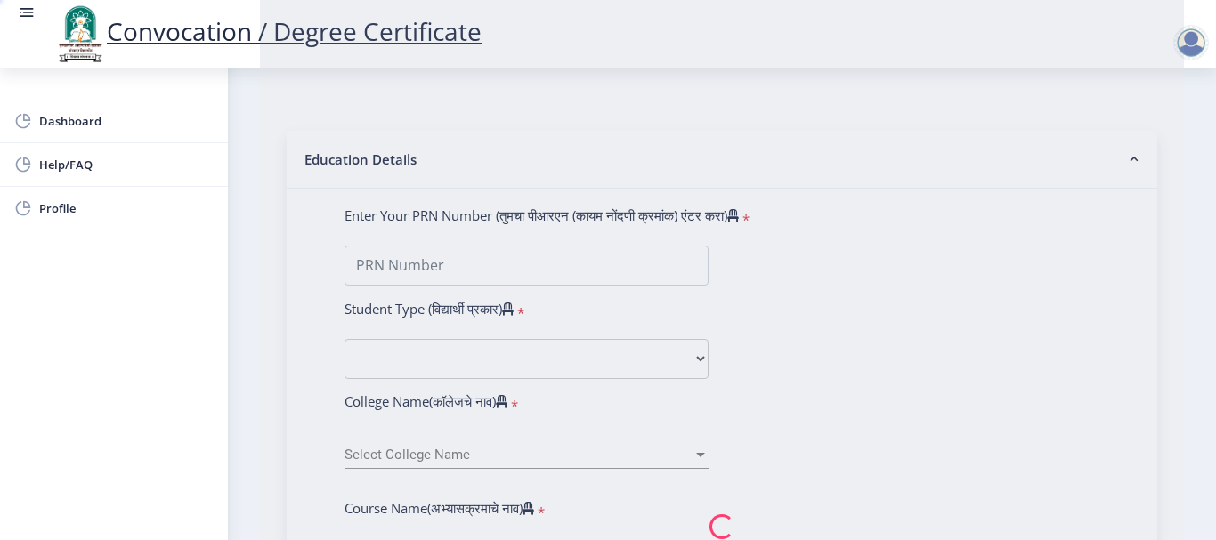
scroll to position [0, 0]
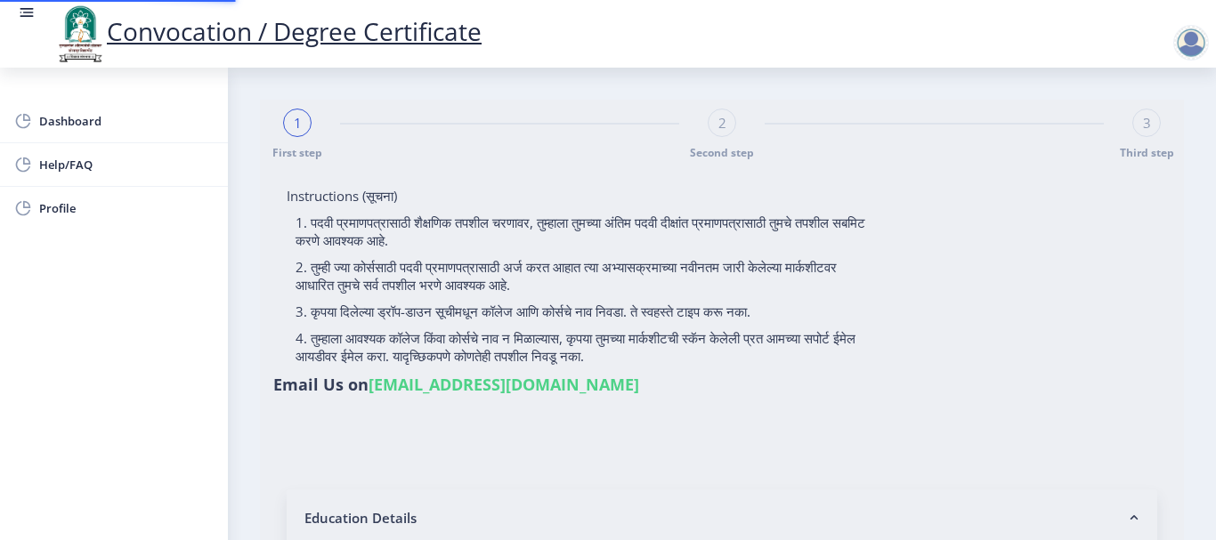
type input "[PERSON_NAME] [PERSON_NAME]"
type input "[PERSON_NAME]"
select select
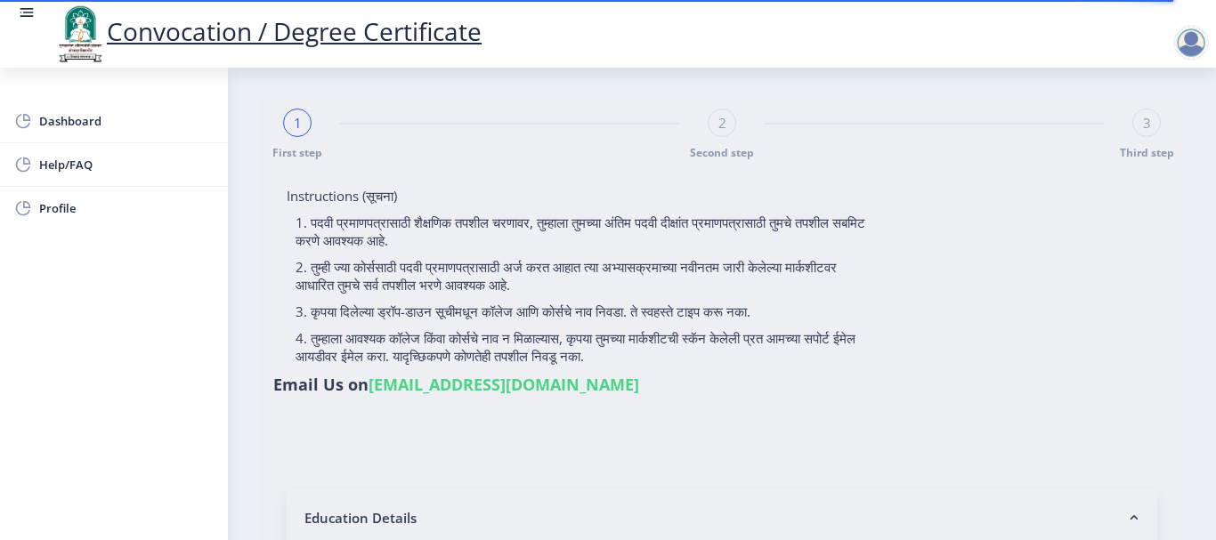
type input "[PERSON_NAME] [PERSON_NAME]"
type input "[PERSON_NAME]"
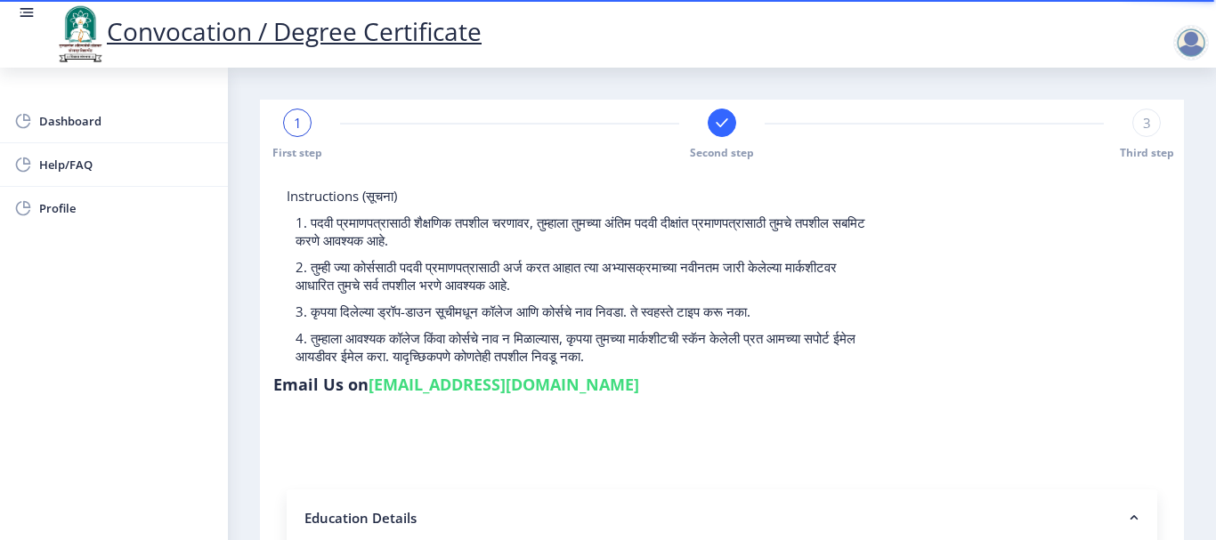
type input "0B00003409"
select select "Regular"
select select "2010"
select select "May"
select select "PASS CLASS"
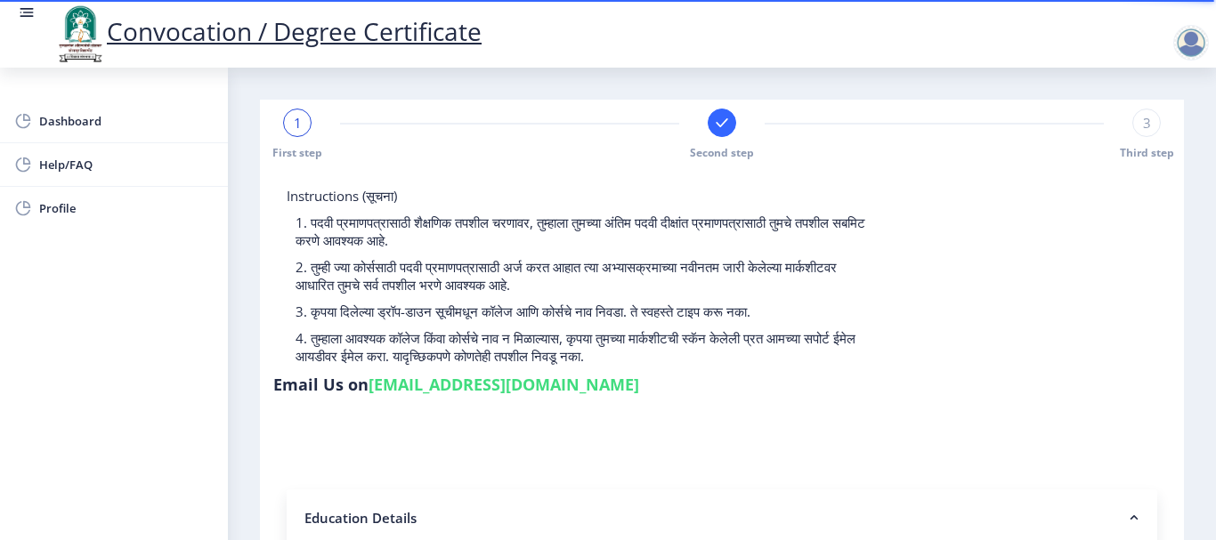
type input "5303"
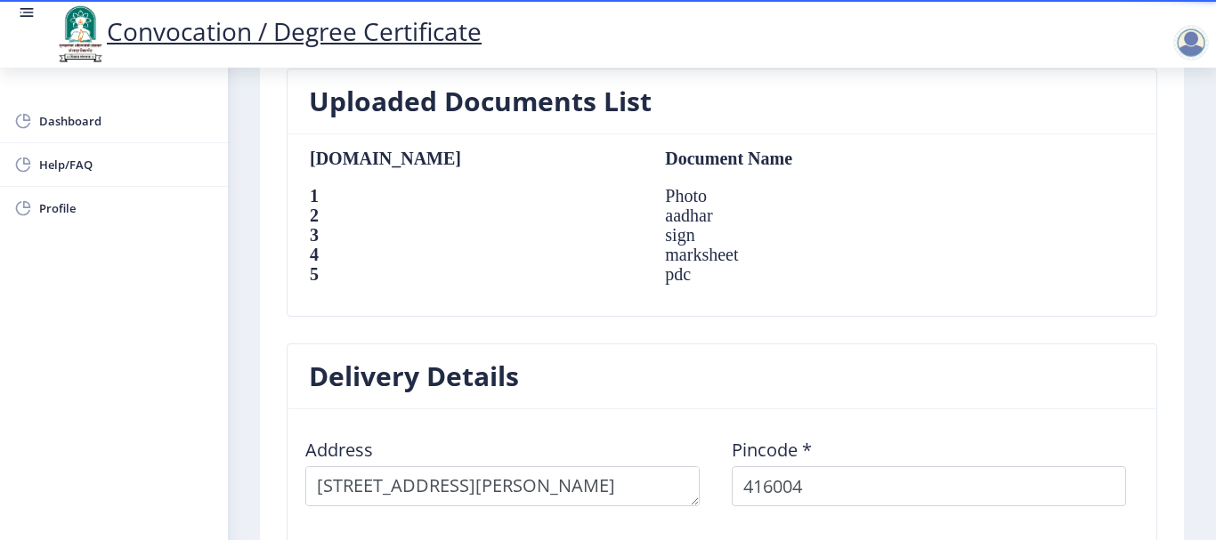
scroll to position [1411, 0]
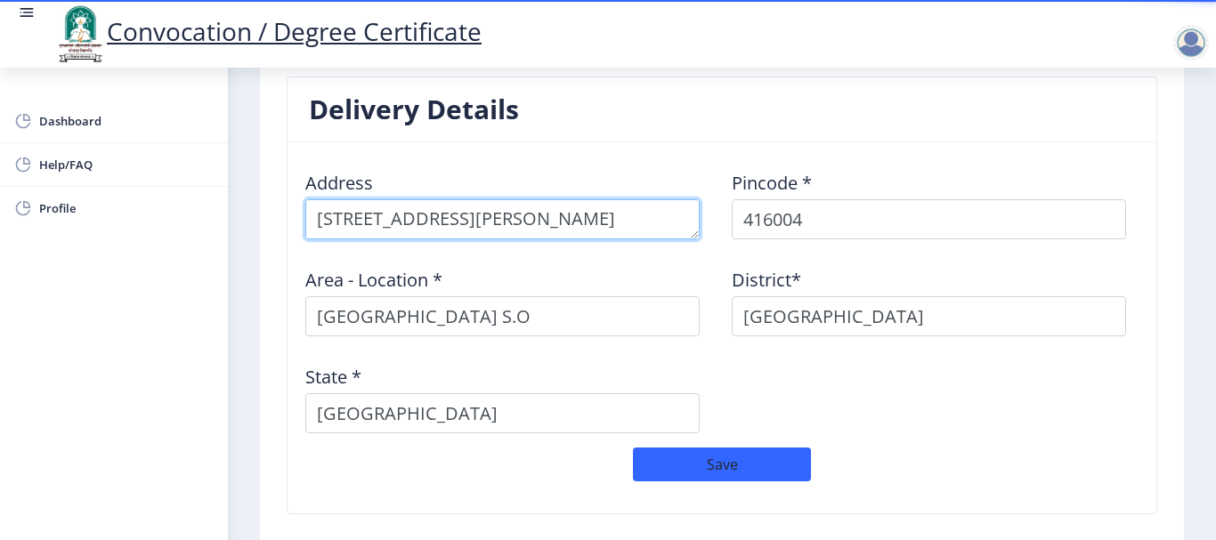
click at [352, 224] on textarea at bounding box center [502, 219] width 394 height 40
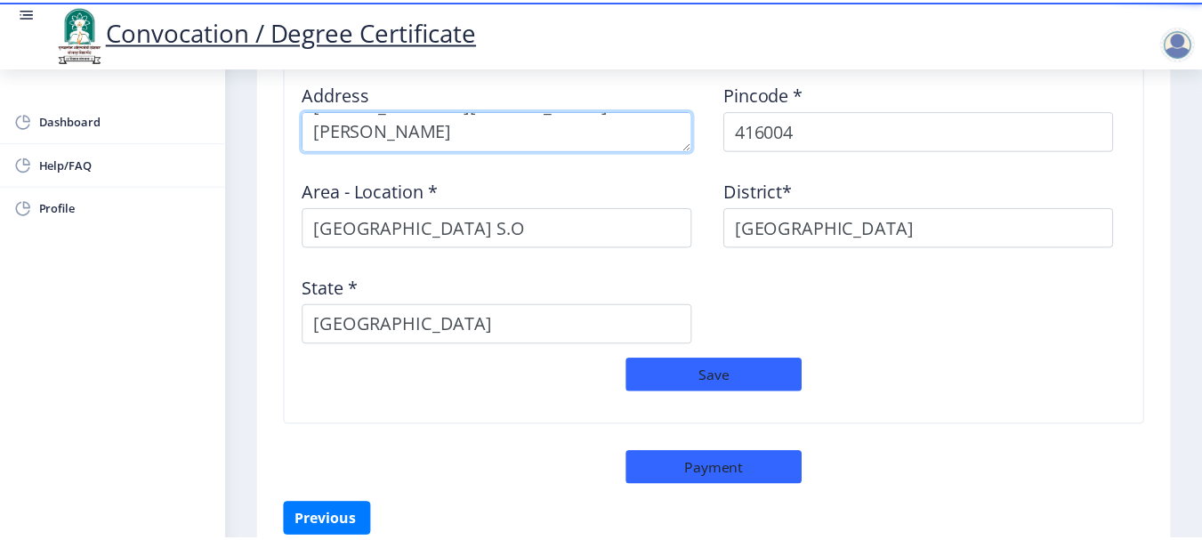
scroll to position [1589, 0]
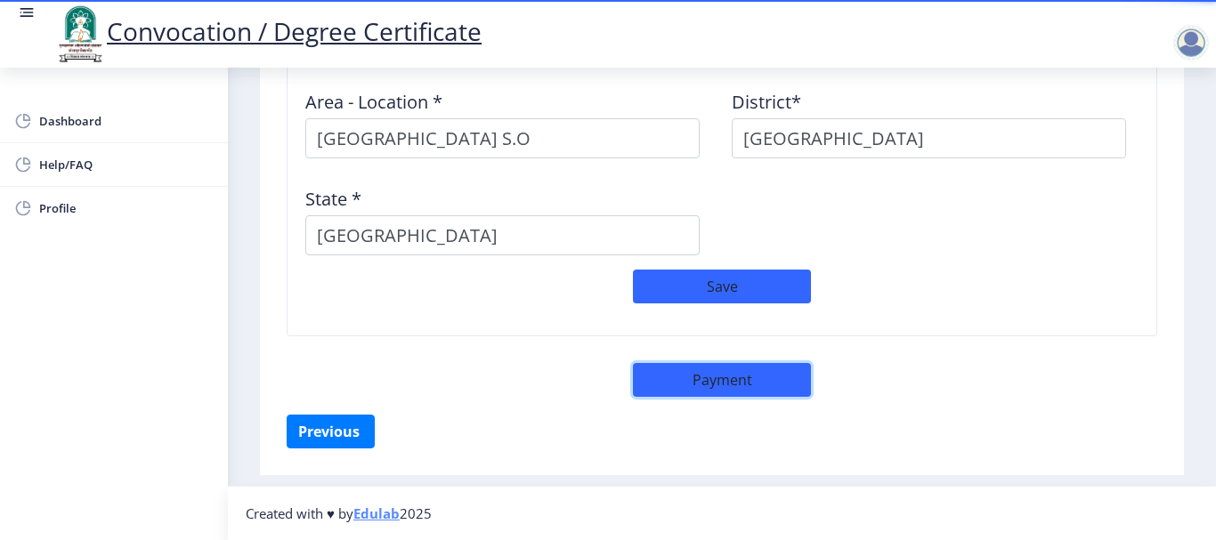
click at [712, 385] on button "Payment" at bounding box center [722, 380] width 178 height 34
select select "sealed"
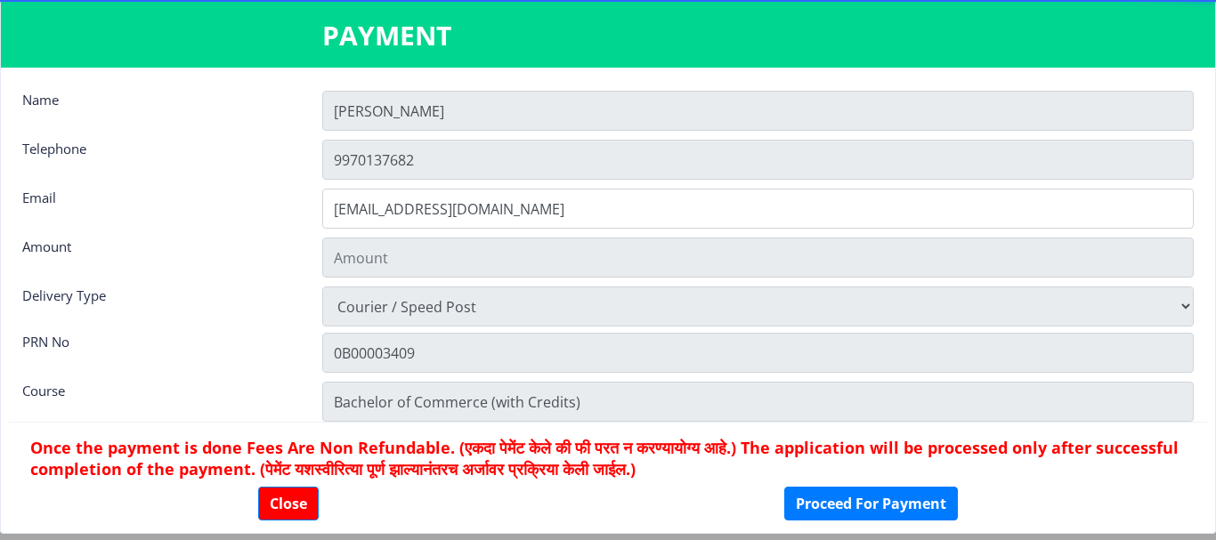
type input "1885"
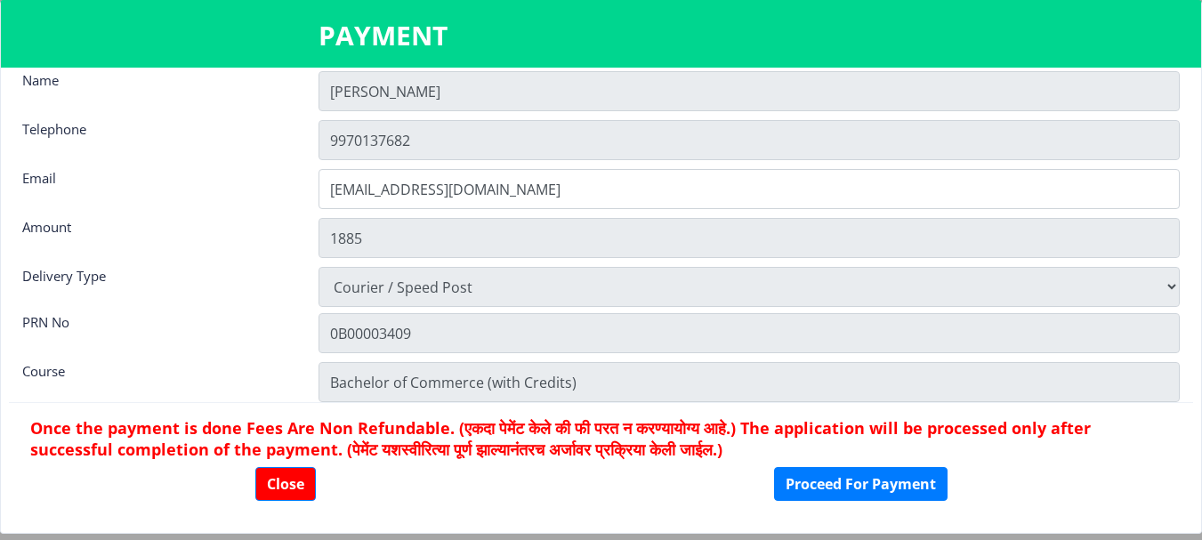
scroll to position [25, 0]
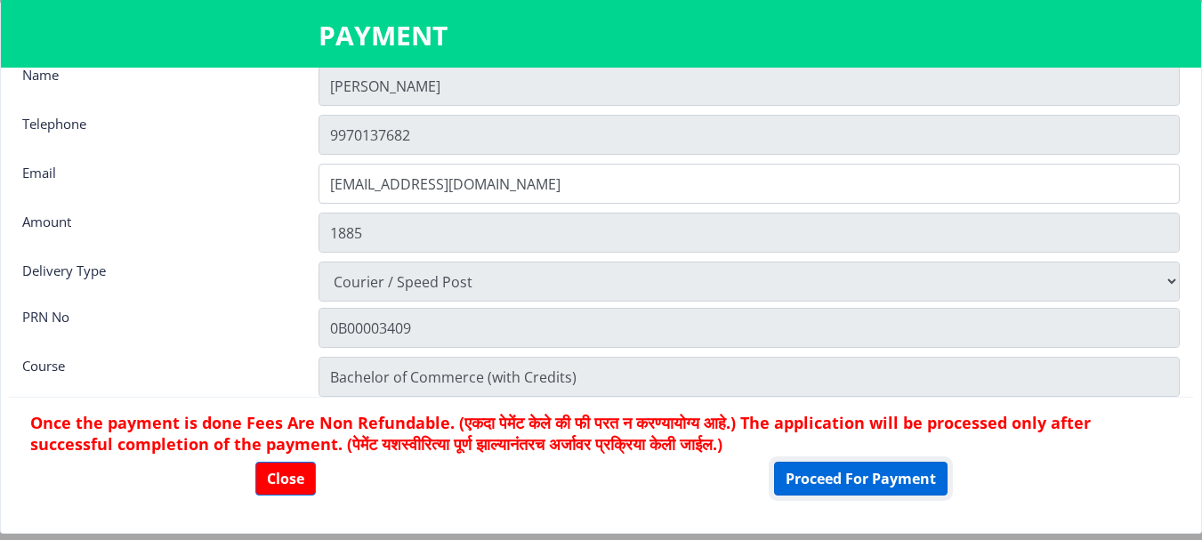
click at [844, 479] on button "Proceed For Payment" at bounding box center [861, 479] width 174 height 34
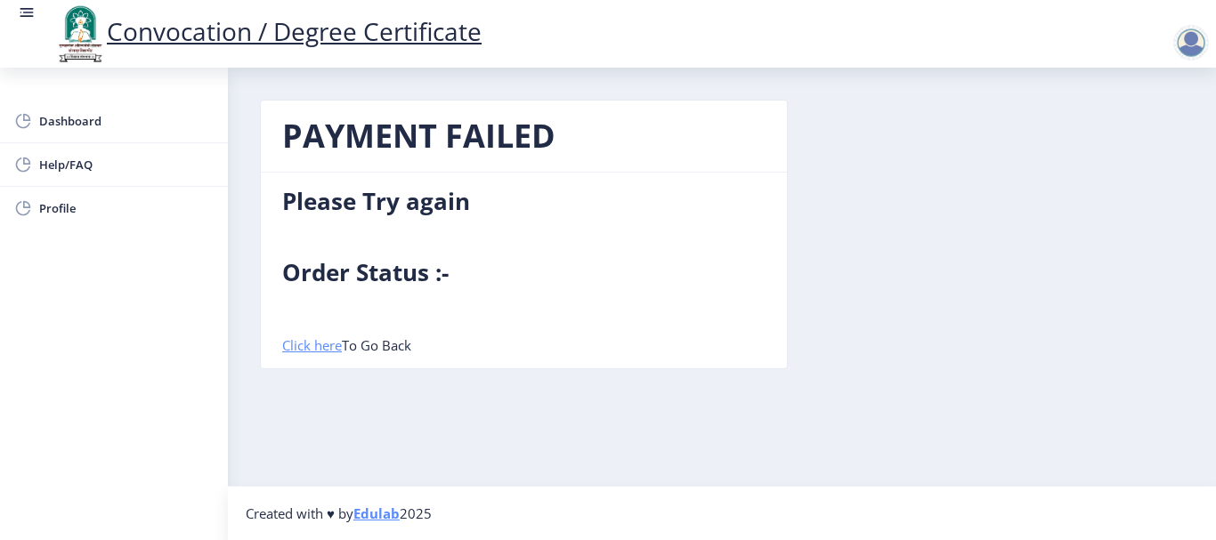
click at [317, 344] on link "Click here" at bounding box center [312, 345] width 60 height 18
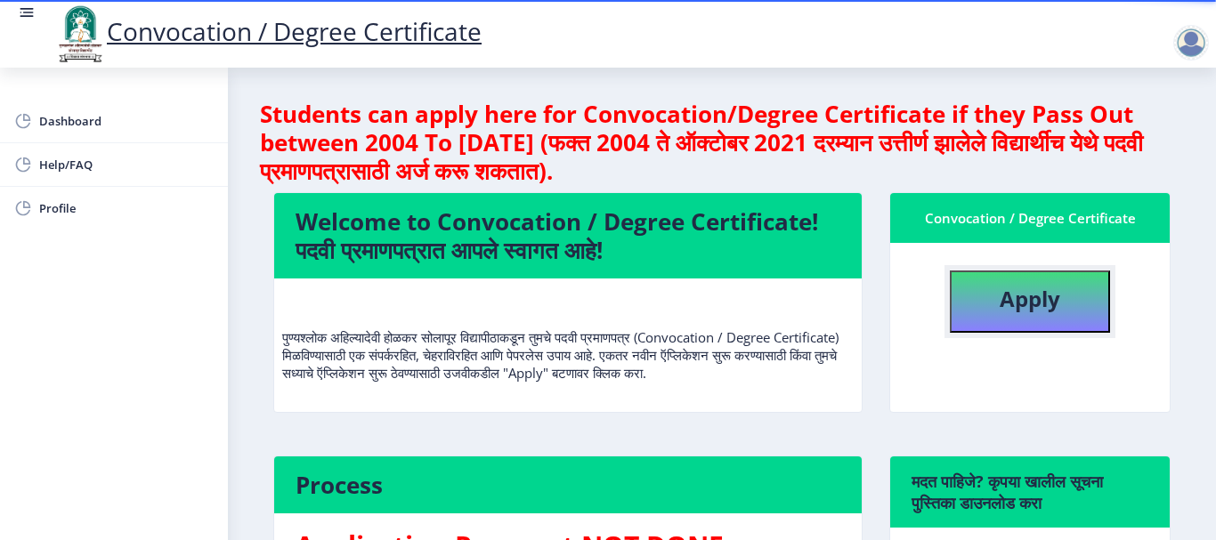
click at [1028, 308] on b "Apply" at bounding box center [1029, 298] width 61 height 29
select select
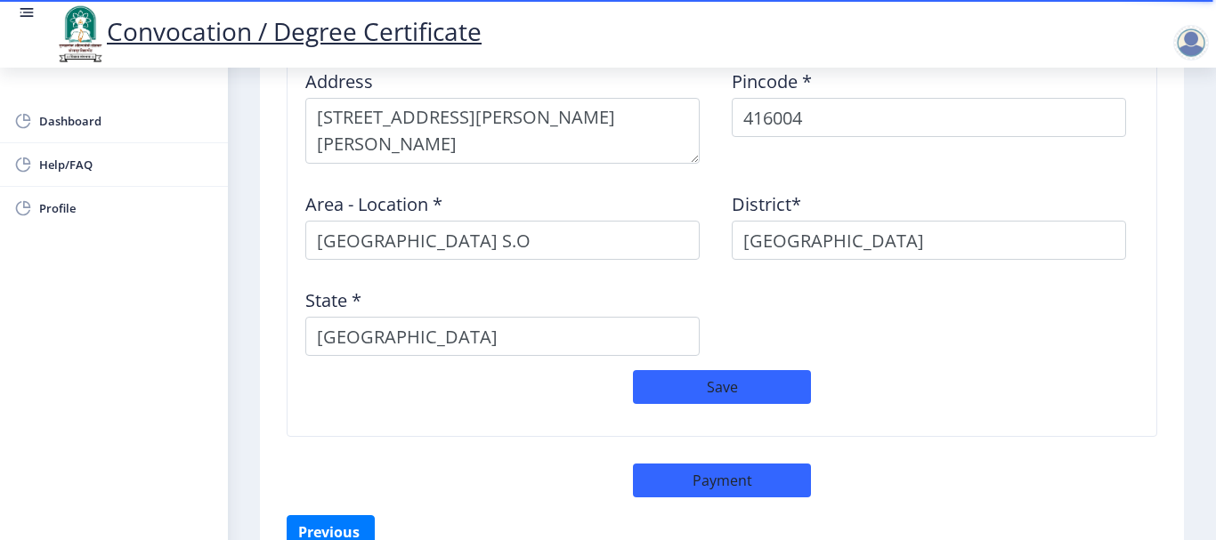
scroll to position [1614, 0]
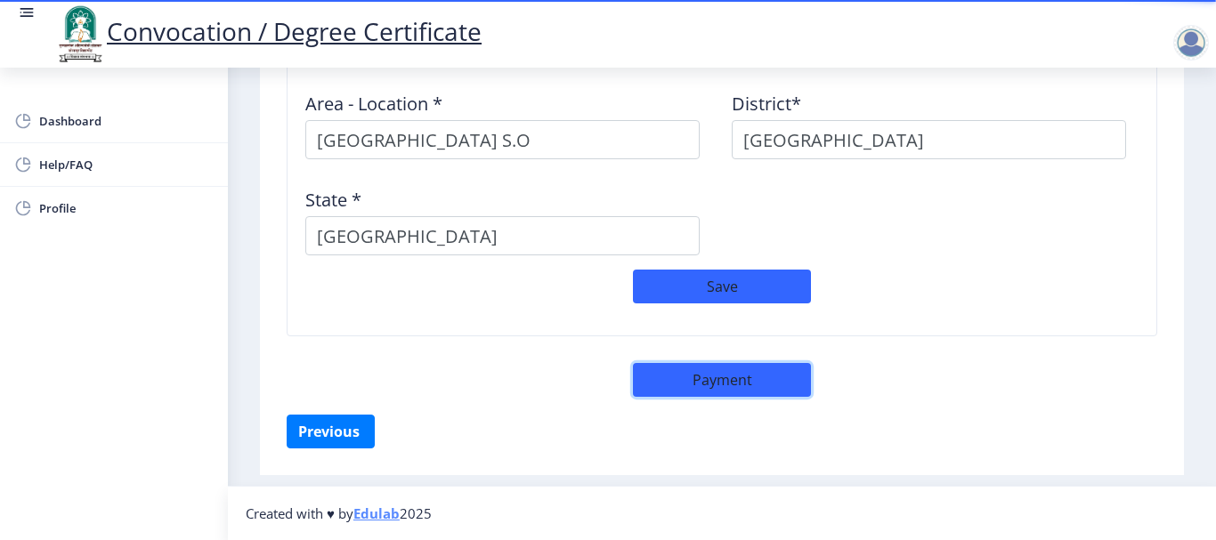
click at [712, 383] on button "Payment" at bounding box center [722, 380] width 178 height 34
select select "sealed"
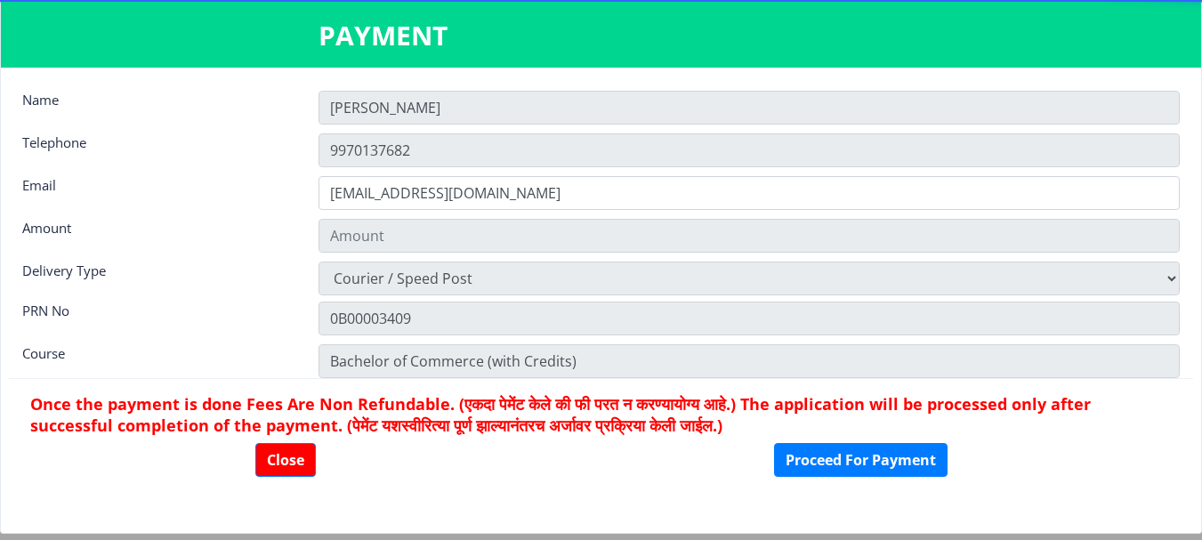
type input "1885"
click at [287, 461] on button "Close" at bounding box center [285, 460] width 61 height 34
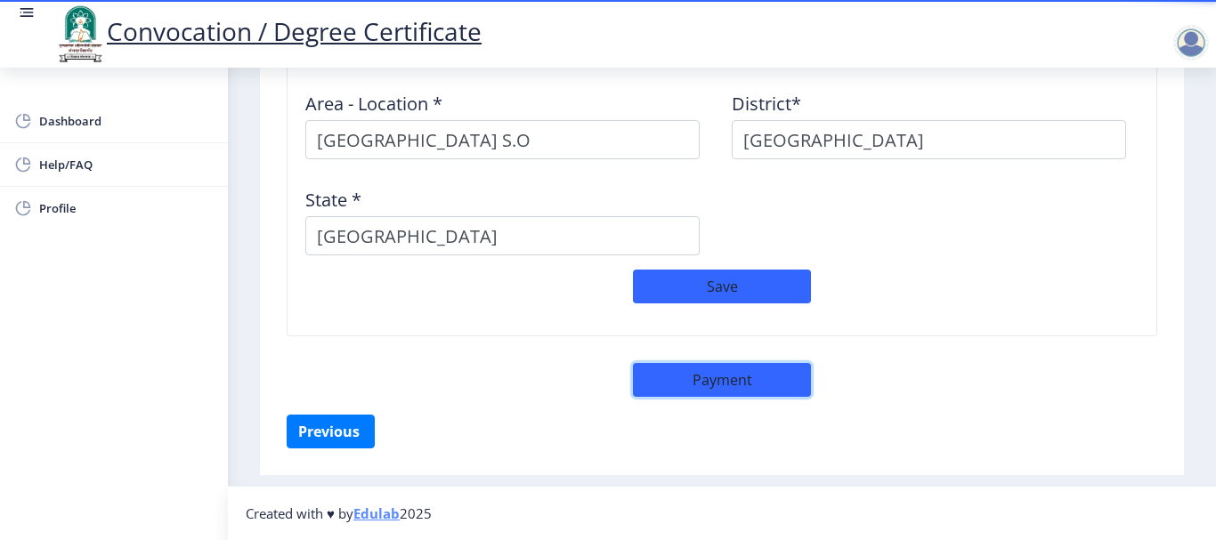
click at [701, 384] on button "Payment" at bounding box center [722, 380] width 178 height 34
select select "sealed"
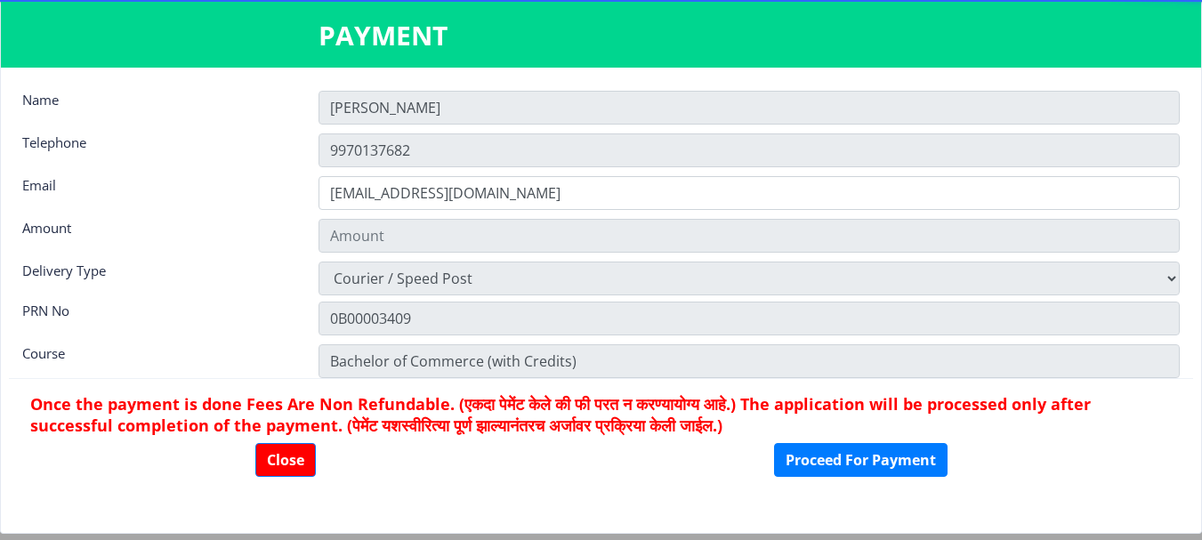
type input "1885"
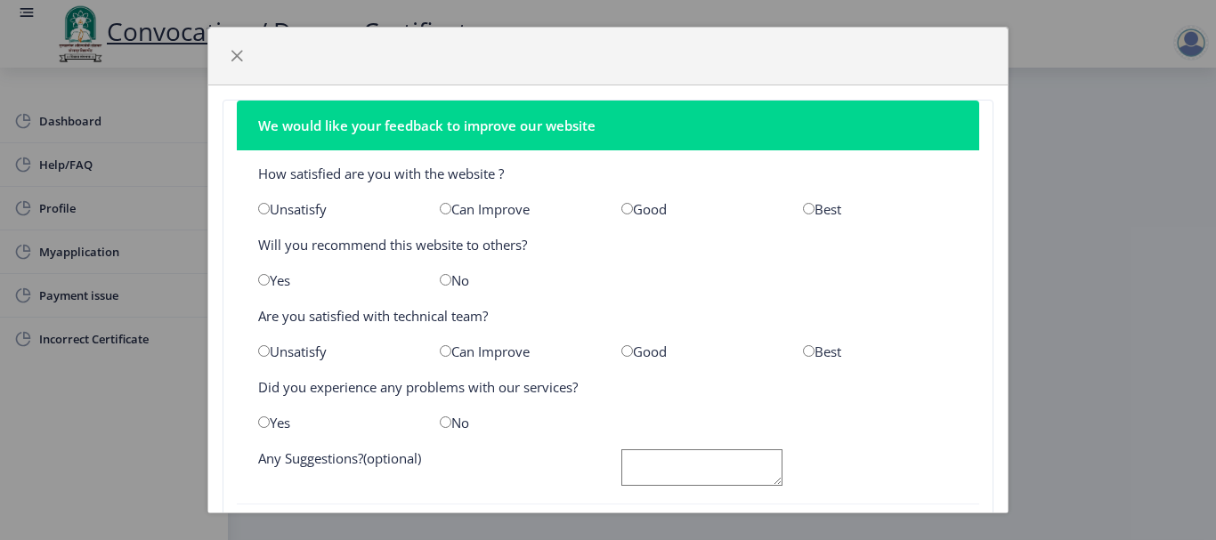
click at [803, 208] on input "radio" at bounding box center [809, 209] width 12 height 12
radio input "true"
click at [267, 282] on input "radio" at bounding box center [264, 280] width 12 height 12
radio input "true"
click at [804, 353] on input "radio" at bounding box center [809, 351] width 12 height 12
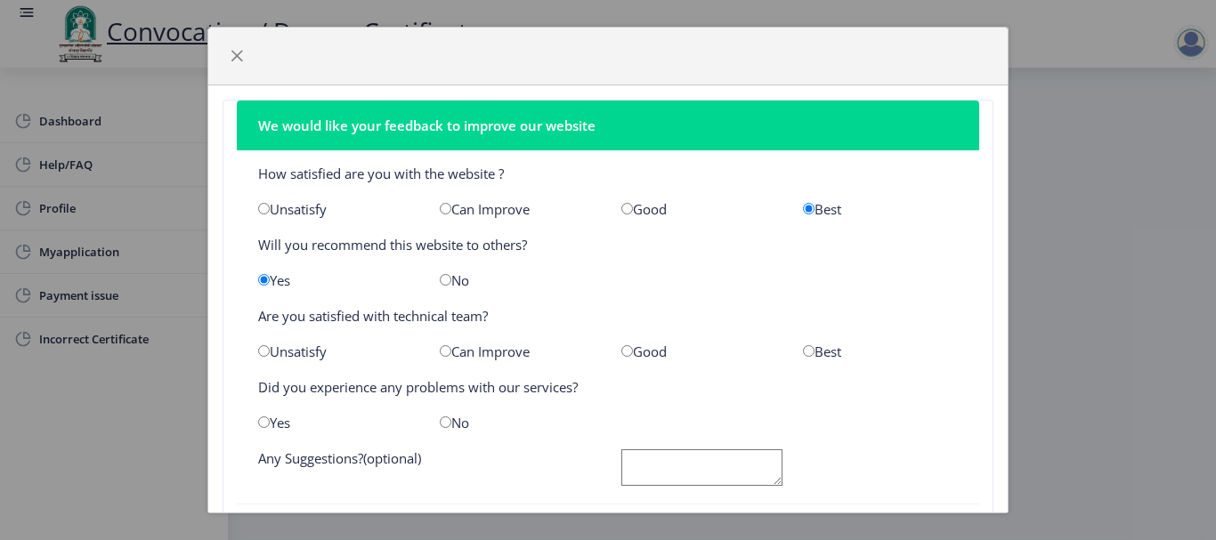
radio input "true"
click at [441, 421] on input "radio" at bounding box center [446, 423] width 12 height 12
radio input "true"
click at [660, 461] on textarea at bounding box center [701, 467] width 161 height 36
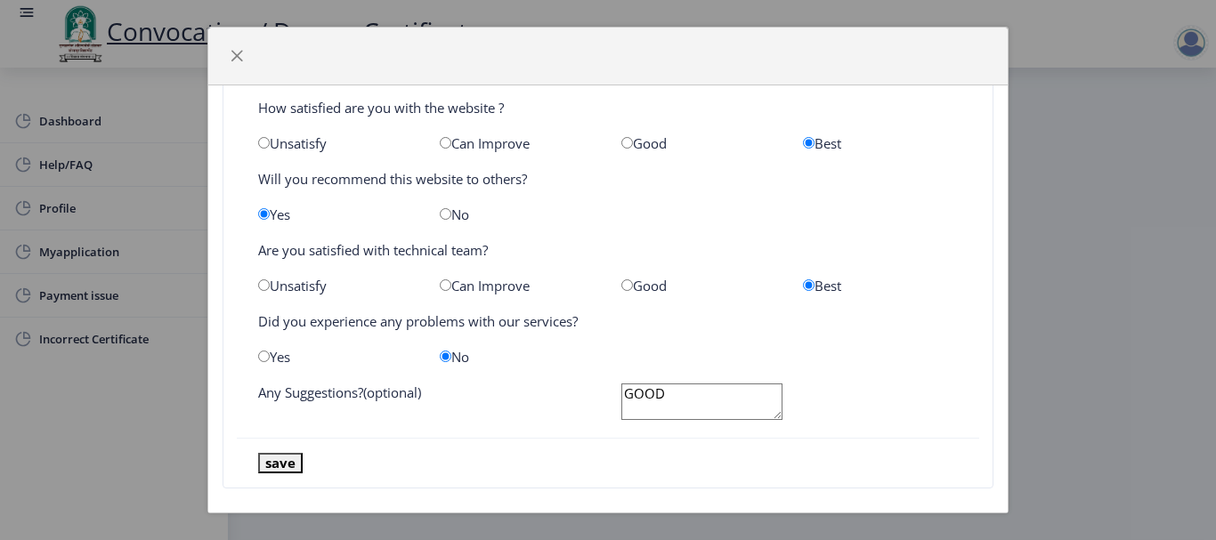
scroll to position [83, 0]
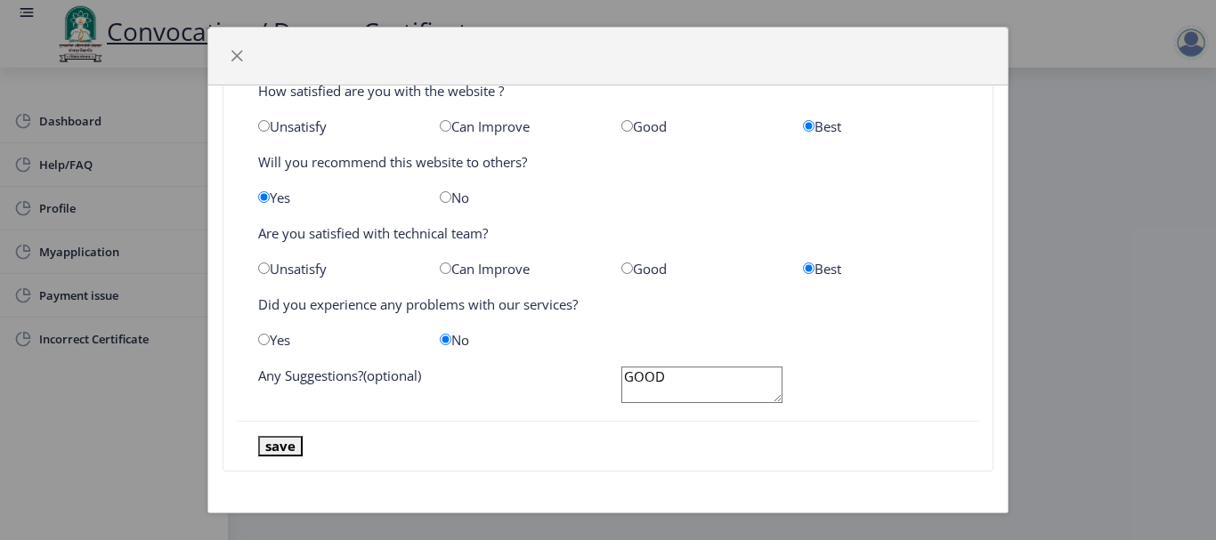
type textarea "GOOD"
click at [276, 445] on button "save" at bounding box center [280, 446] width 44 height 20
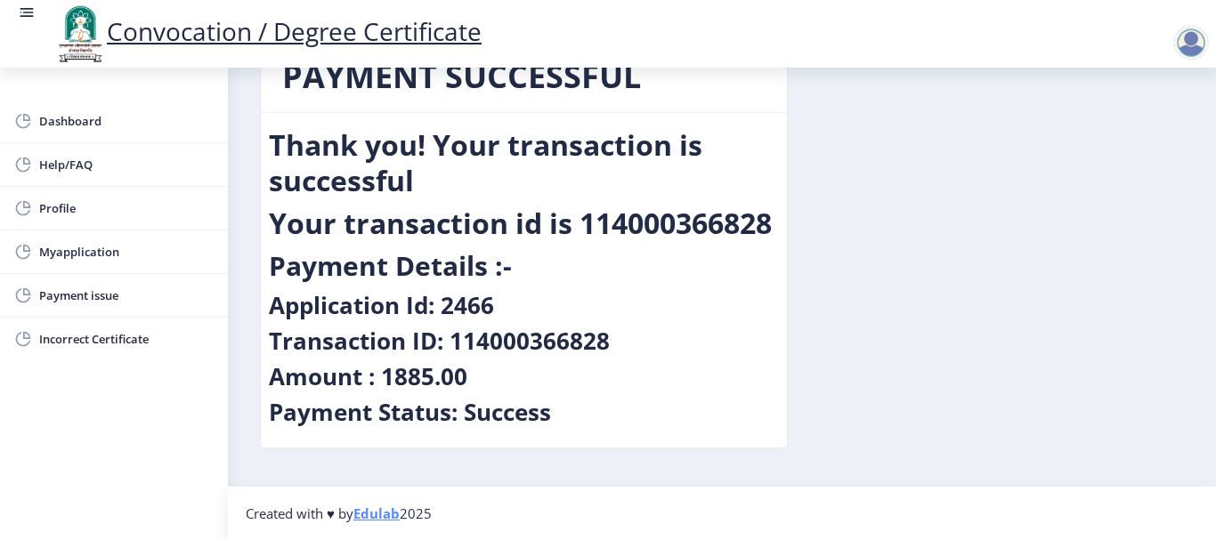
scroll to position [0, 0]
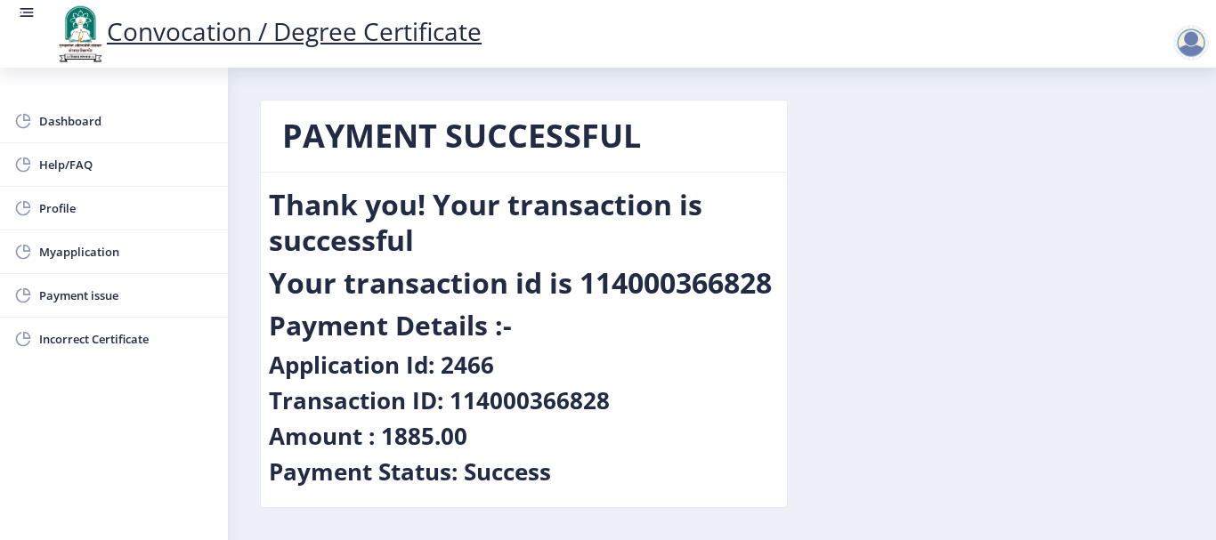
drag, startPoint x: 279, startPoint y: 123, endPoint x: 595, endPoint y: 513, distance: 501.8
click at [595, 513] on div "PAYMENT SUCCESSFUL Thank you! Your transaction is successful Your transaction i…" at bounding box center [524, 317] width 554 height 435
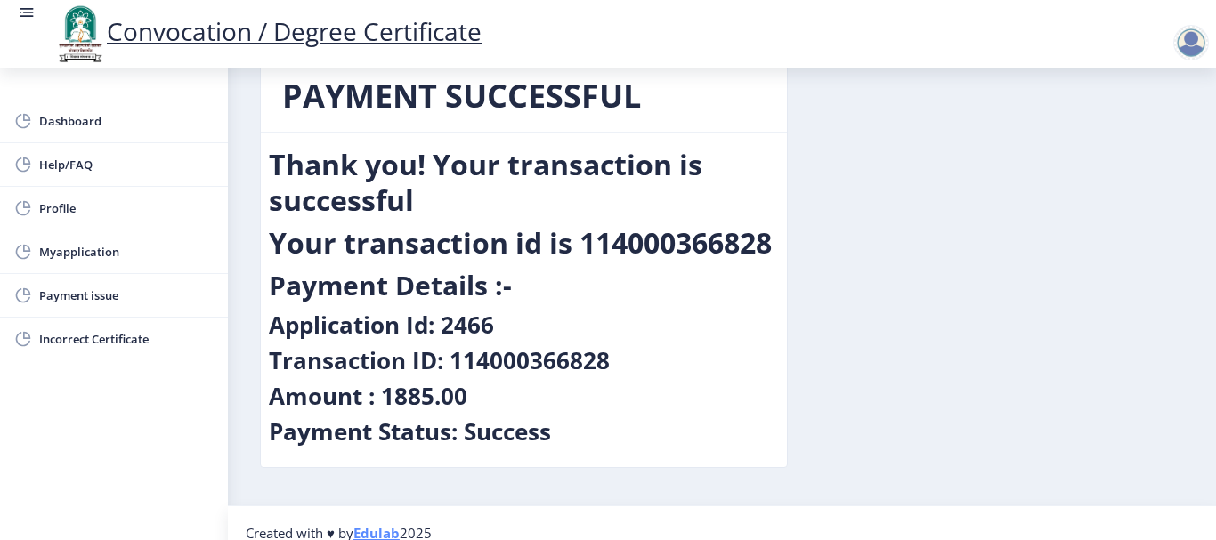
scroll to position [60, 0]
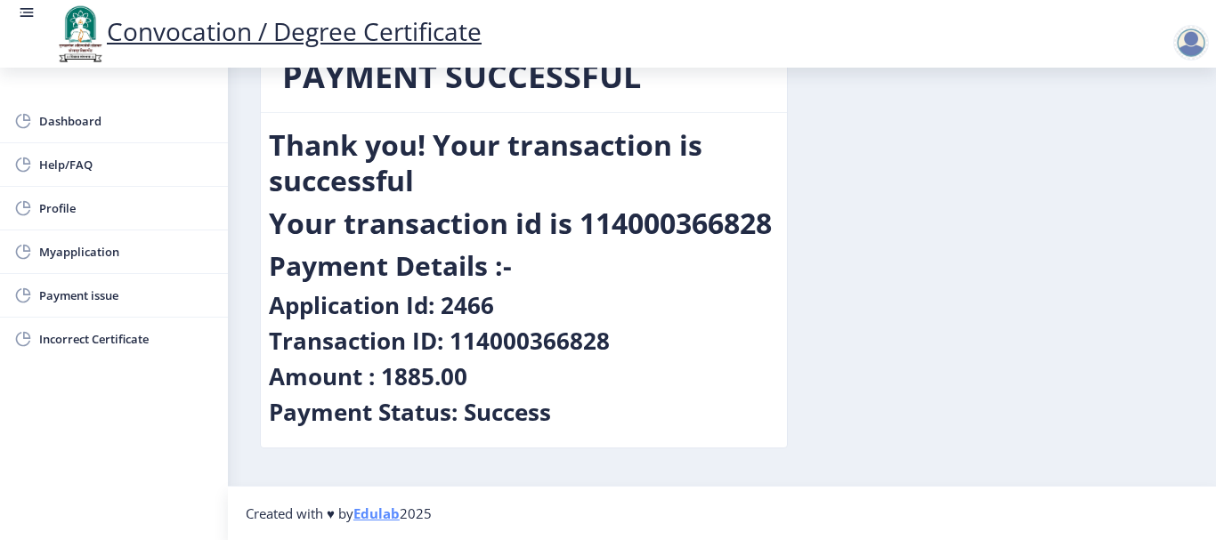
copy nb-card "PAYMENT SUCCESSFUL Thank you! Your transaction is successful Your transaction i…"
click at [76, 341] on span "Incorrect Certificate" at bounding box center [126, 338] width 174 height 21
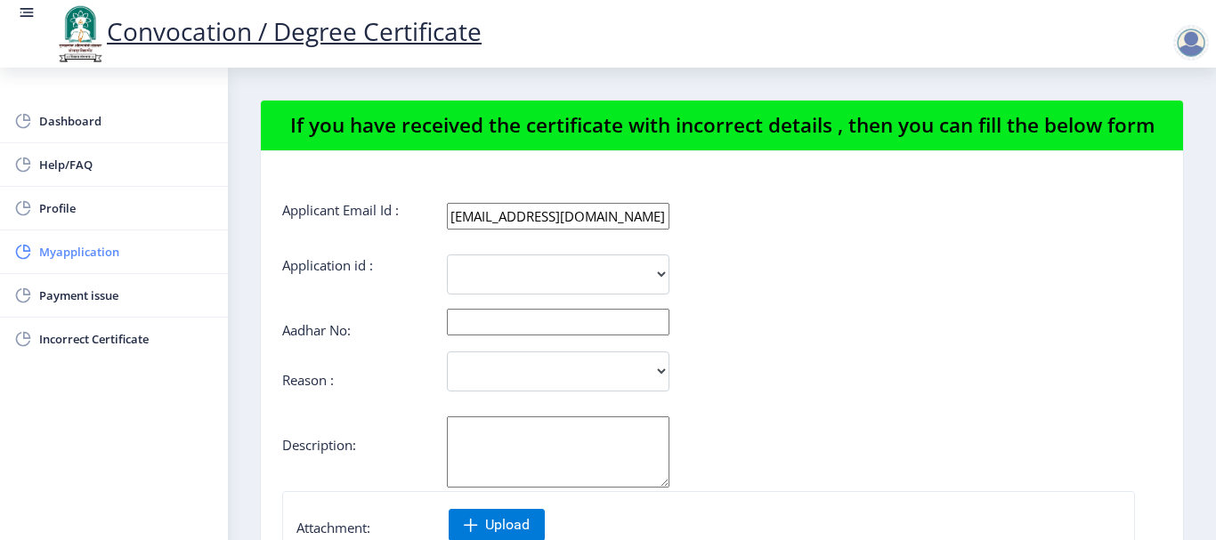
click at [59, 250] on span "Myapplication" at bounding box center [126, 251] width 174 height 21
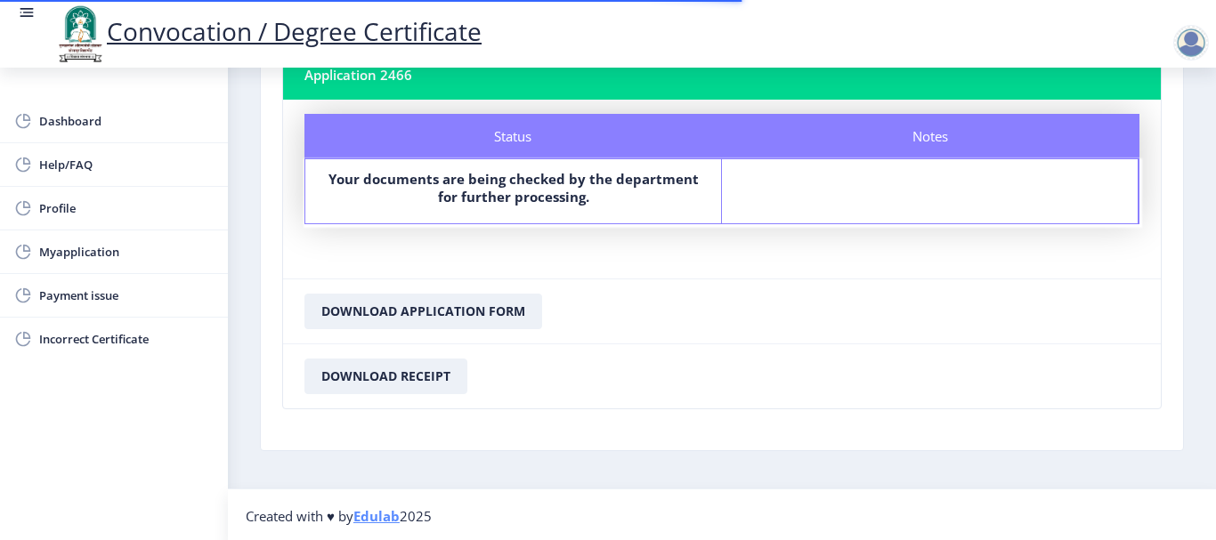
scroll to position [133, 0]
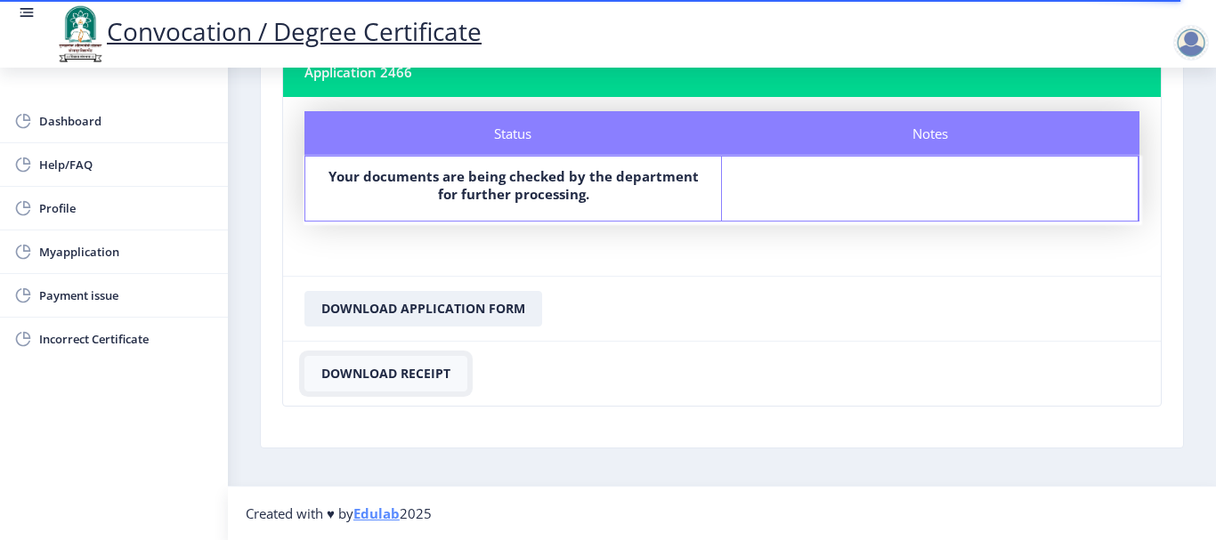
click at [385, 371] on button "Download Receipt" at bounding box center [385, 374] width 163 height 36
click at [416, 308] on button "Download Application Form" at bounding box center [423, 309] width 238 height 36
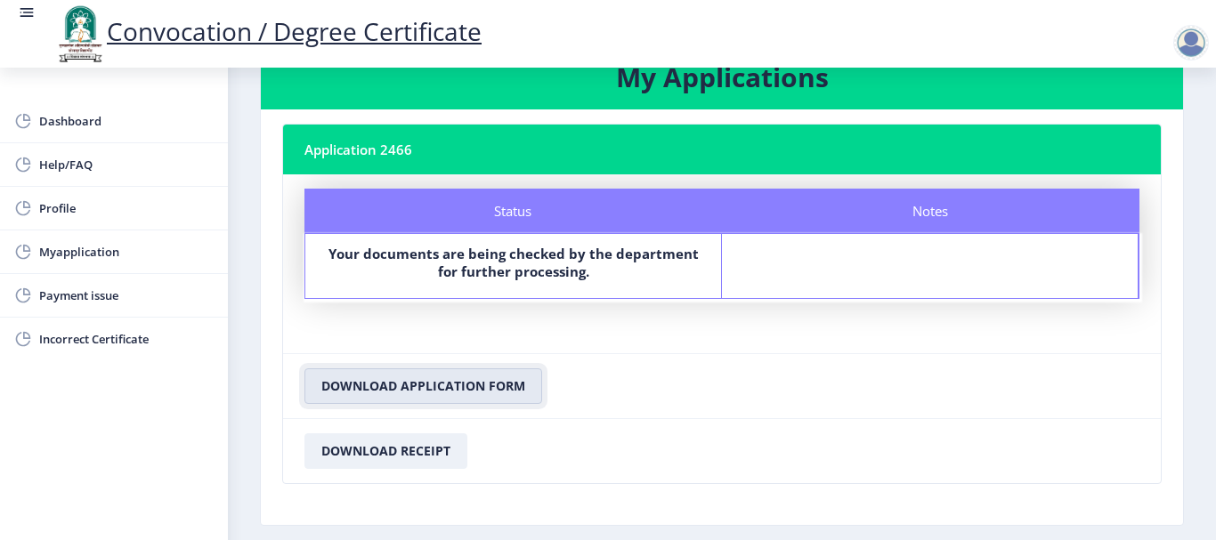
scroll to position [0, 0]
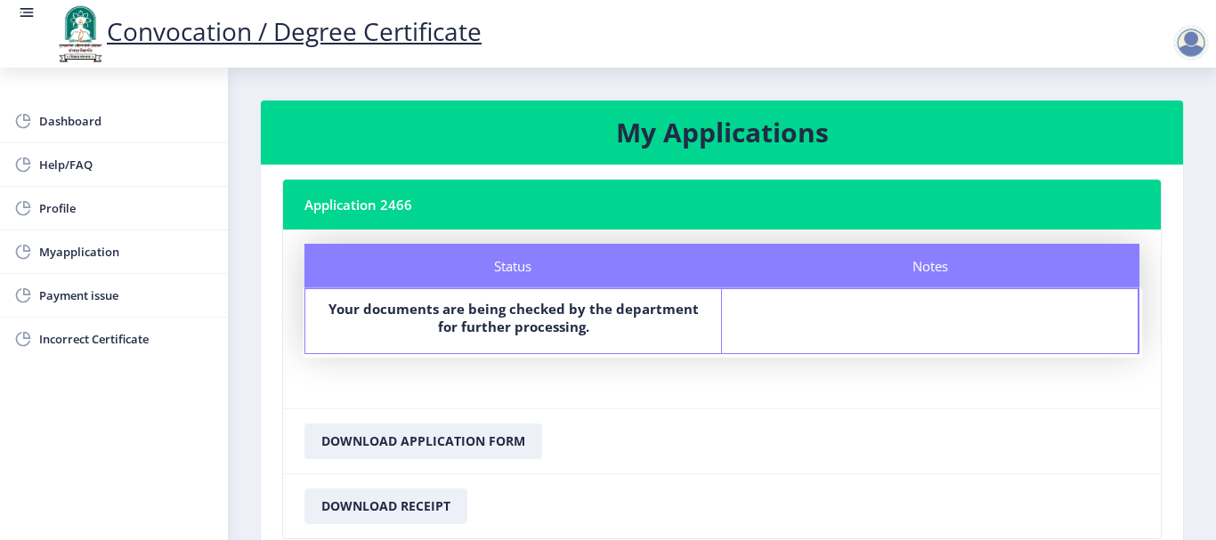
click at [1192, 47] on div at bounding box center [1191, 43] width 36 height 36
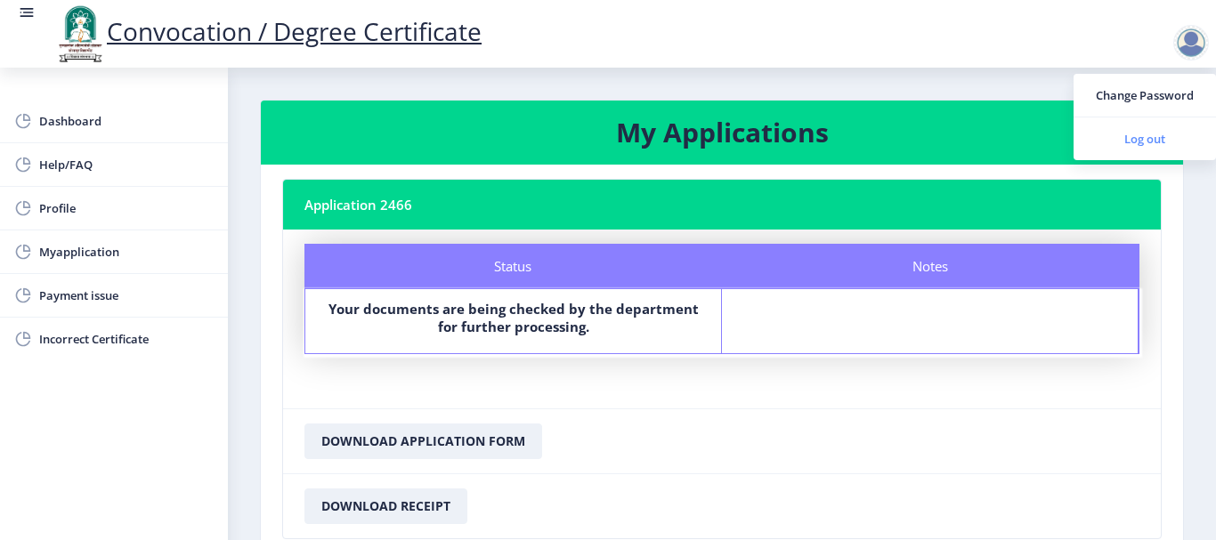
click at [1145, 144] on span "Log out" at bounding box center [1145, 138] width 114 height 21
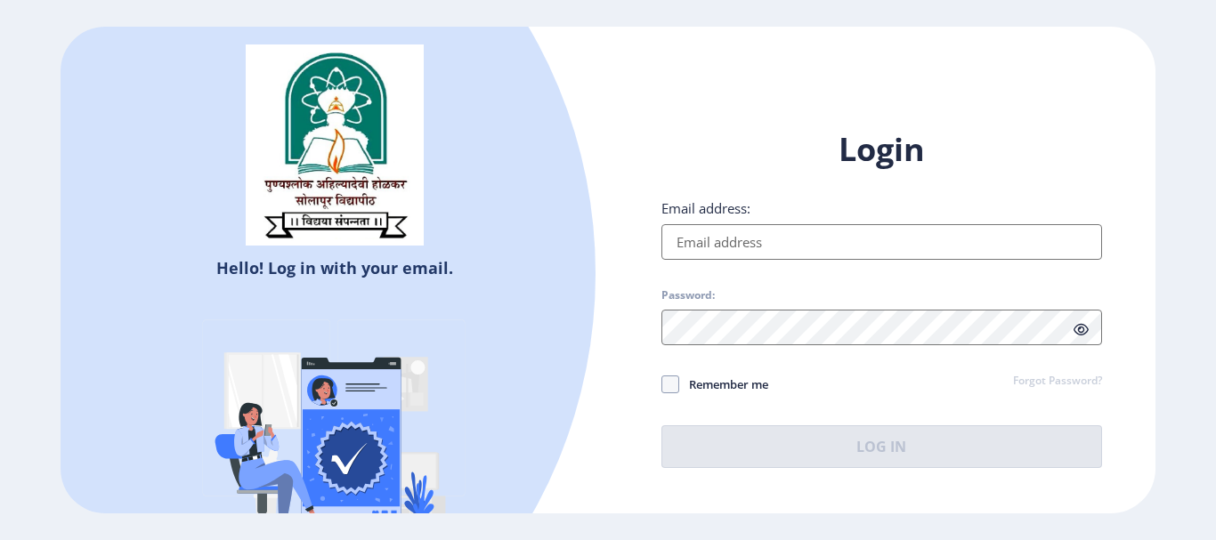
click at [730, 232] on input "Email address:" at bounding box center [881, 242] width 441 height 36
type input "[EMAIL_ADDRESS][DOMAIN_NAME]"
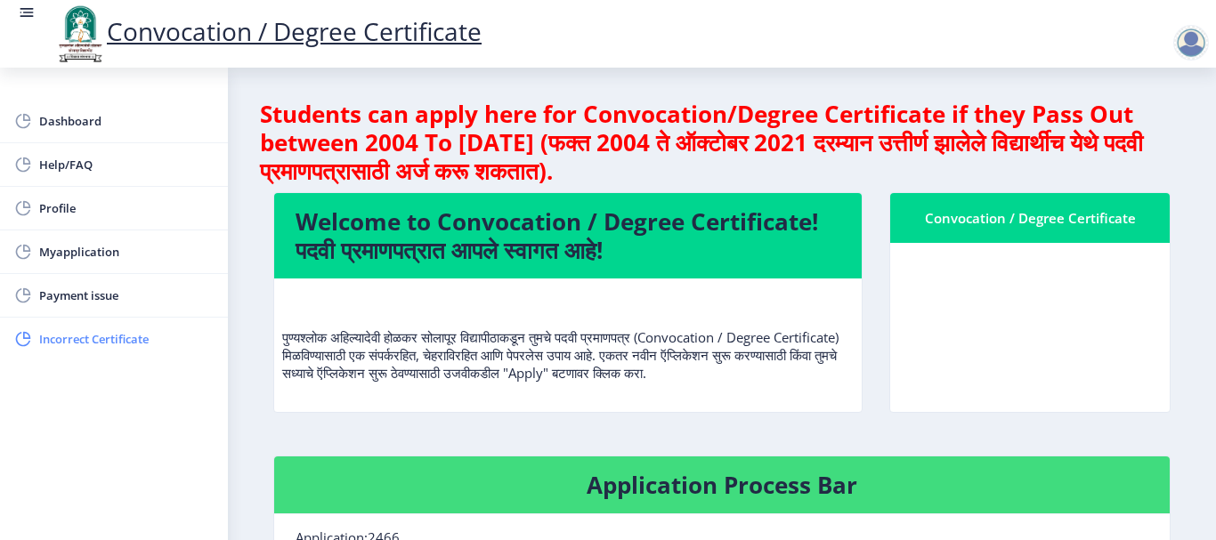
click at [73, 340] on span "Incorrect Certificate" at bounding box center [126, 338] width 174 height 21
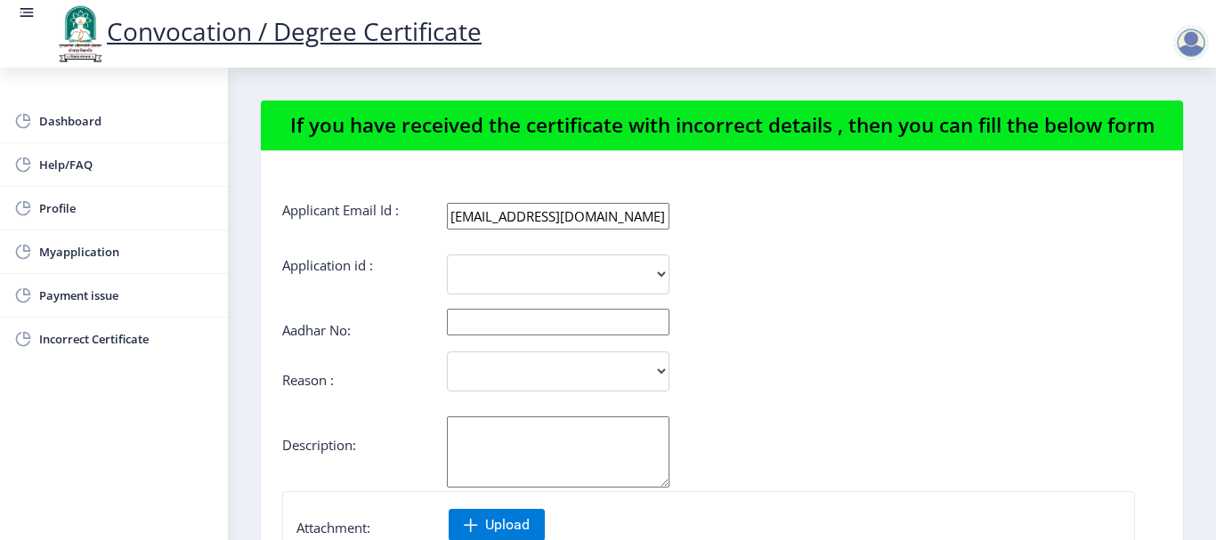
click at [1187, 36] on div at bounding box center [1191, 43] width 36 height 36
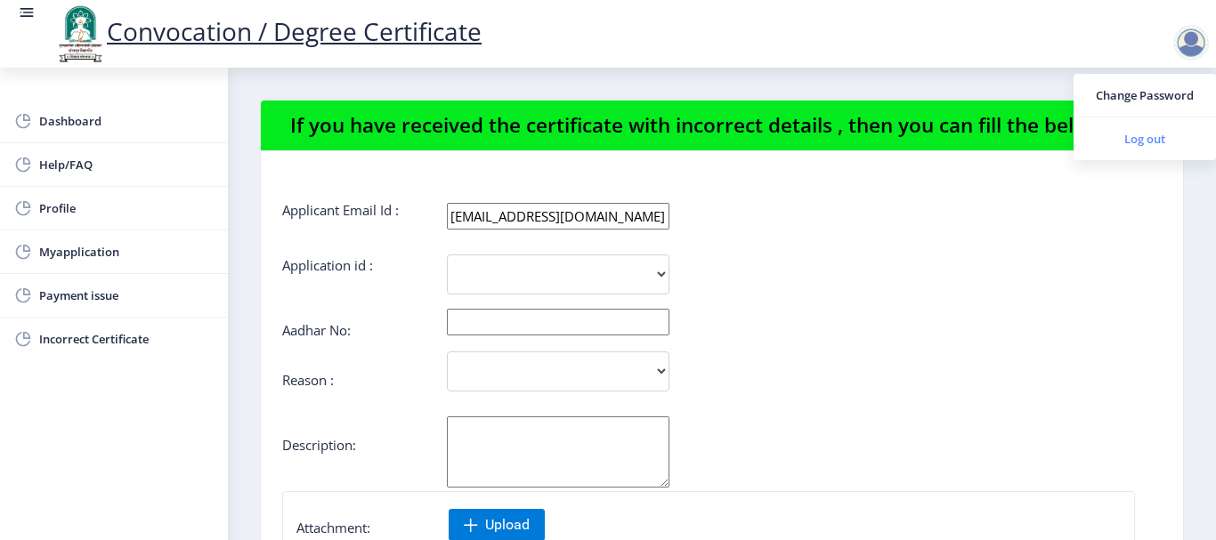
click at [1124, 143] on span "Log out" at bounding box center [1145, 138] width 114 height 21
